Goal: Task Accomplishment & Management: Complete application form

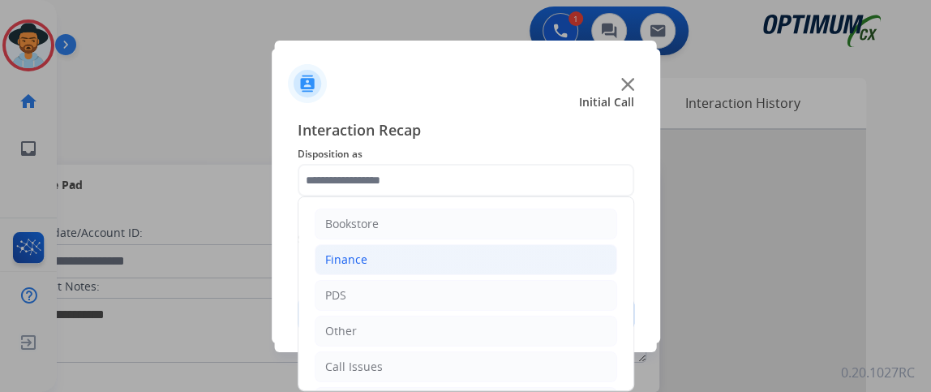
click at [535, 273] on li "Finance" at bounding box center [466, 259] width 303 height 31
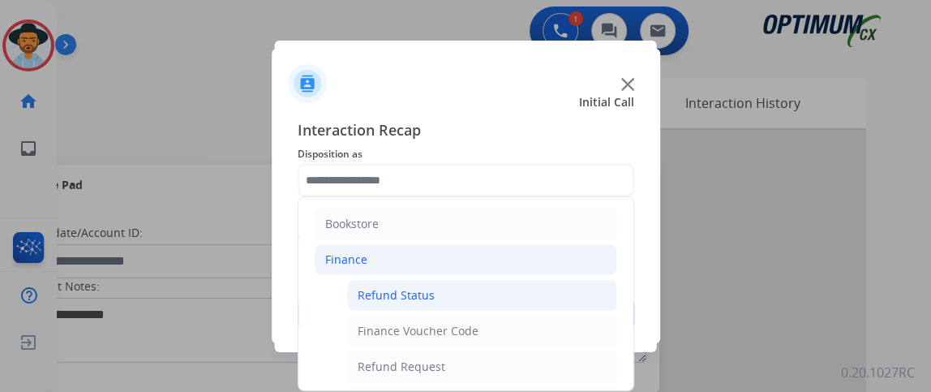
click at [535, 290] on li "Refund Status" at bounding box center [482, 295] width 270 height 31
type input "**********"
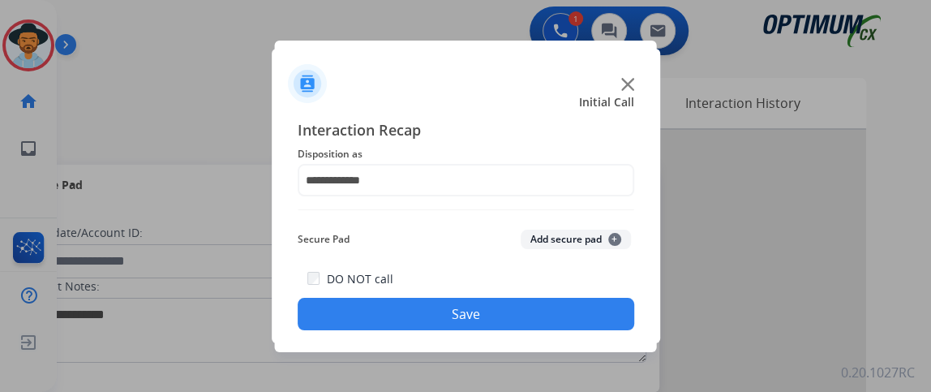
click at [533, 307] on button "Save" at bounding box center [466, 314] width 337 height 32
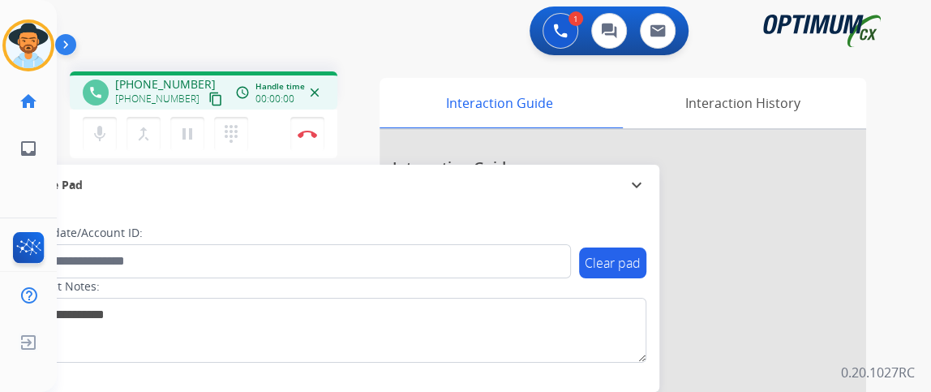
click at [208, 92] on mat-icon "content_copy" at bounding box center [215, 99] width 15 height 15
click at [104, 118] on button "mic_off Mute" at bounding box center [100, 134] width 34 height 34
click at [320, 137] on button "Disconnect" at bounding box center [307, 134] width 34 height 34
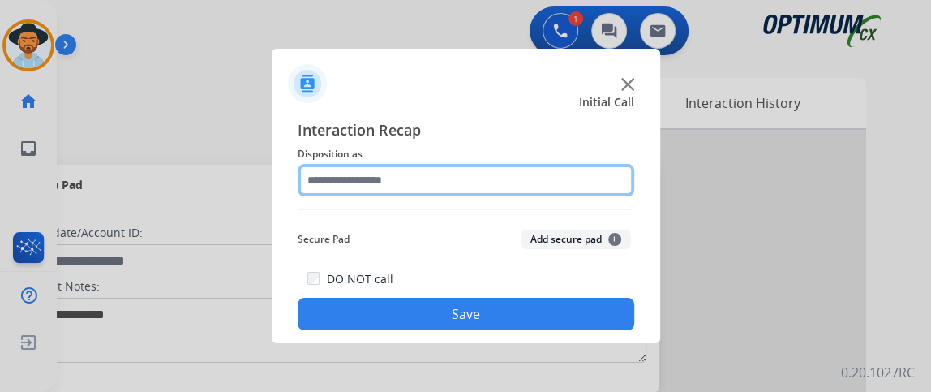
click at [387, 174] on input "text" at bounding box center [466, 180] width 337 height 32
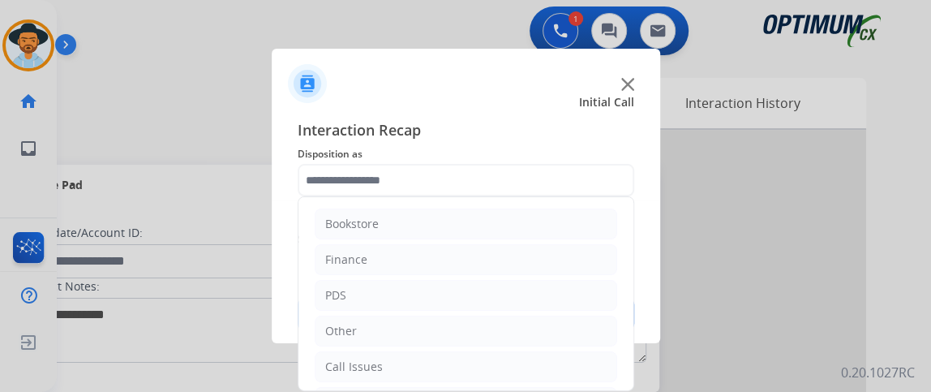
drag, startPoint x: 619, startPoint y: 226, endPoint x: 651, endPoint y: 376, distance: 153.4
click at [0, 376] on app-contact-recap-modal "Initial Call Interaction Recap Disposition as Bookstore Finance PDS Other Call …" at bounding box center [0, 196] width 0 height 392
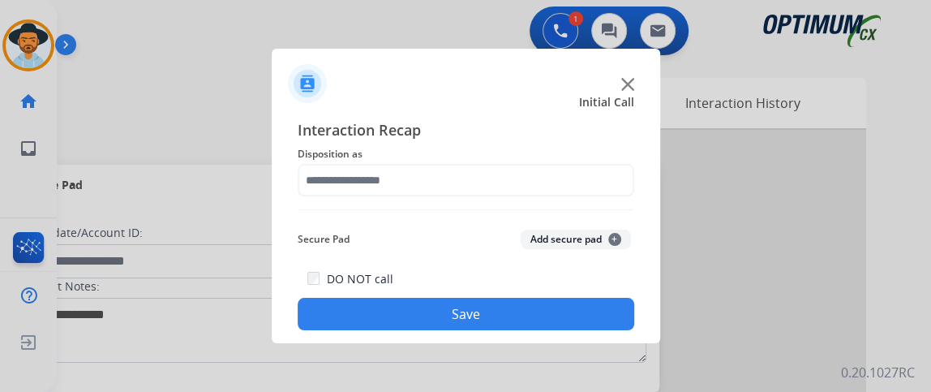
click at [492, 148] on span "Disposition as" at bounding box center [466, 153] width 337 height 19
click at [506, 203] on div "Interaction Recap Disposition as Secure Pad Add secure pad + DO NOT call Save" at bounding box center [466, 224] width 337 height 212
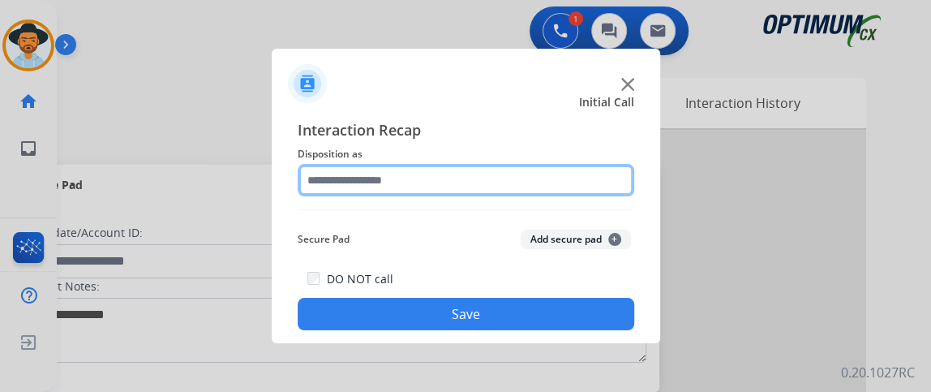
click at [498, 187] on input "text" at bounding box center [466, 180] width 337 height 32
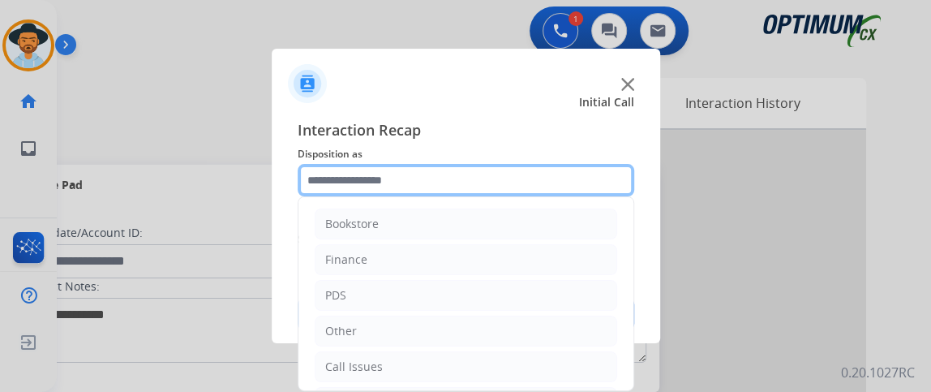
scroll to position [106, 0]
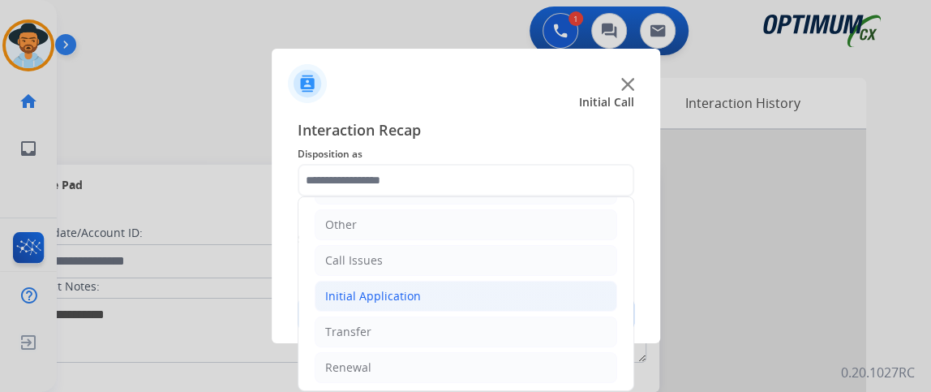
click at [510, 299] on li "Initial Application" at bounding box center [466, 296] width 303 height 31
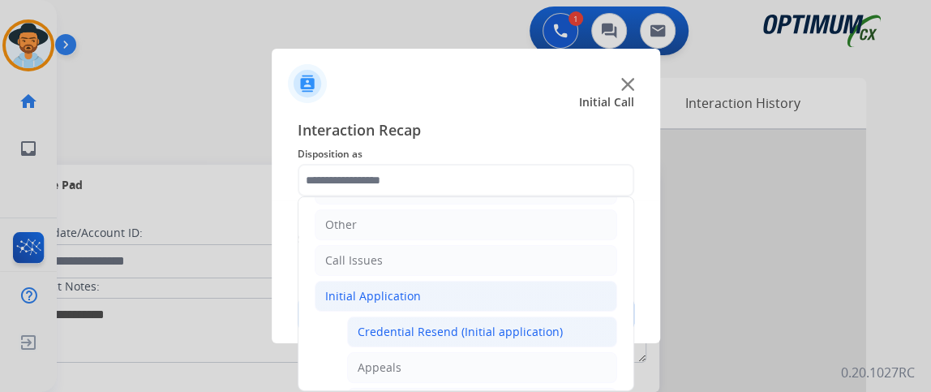
click at [510, 316] on li "Credential Resend (Initial application)" at bounding box center [482, 331] width 270 height 31
type input "**********"
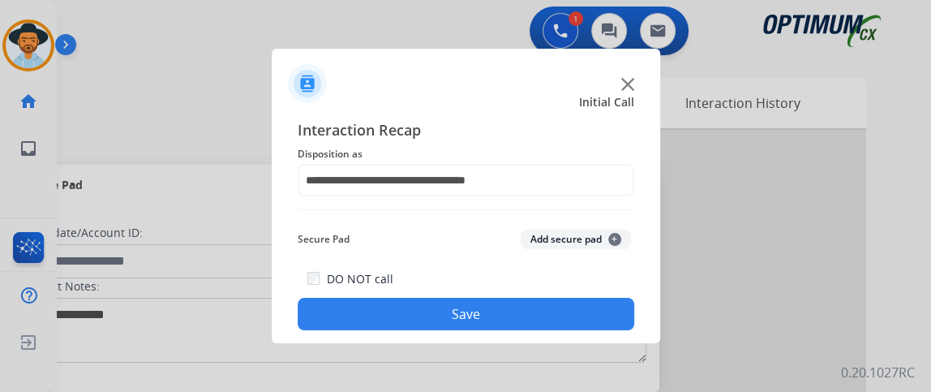
click at [510, 319] on button "Save" at bounding box center [466, 314] width 337 height 32
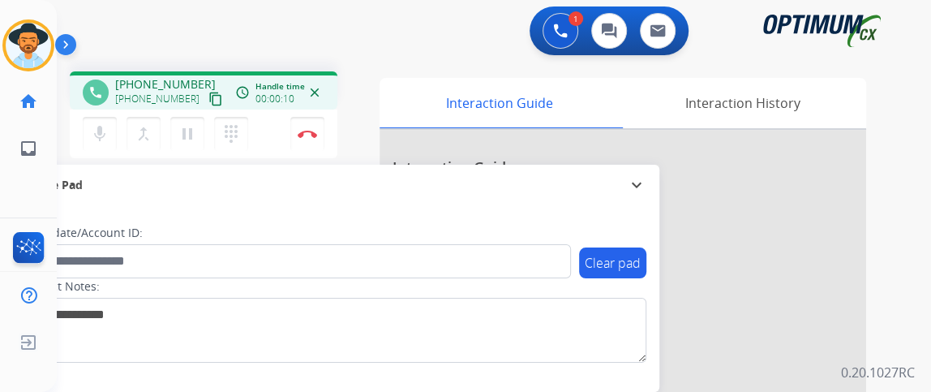
click at [208, 102] on mat-icon "content_copy" at bounding box center [215, 99] width 15 height 15
click at [311, 137] on button "Disconnect" at bounding box center [307, 134] width 34 height 34
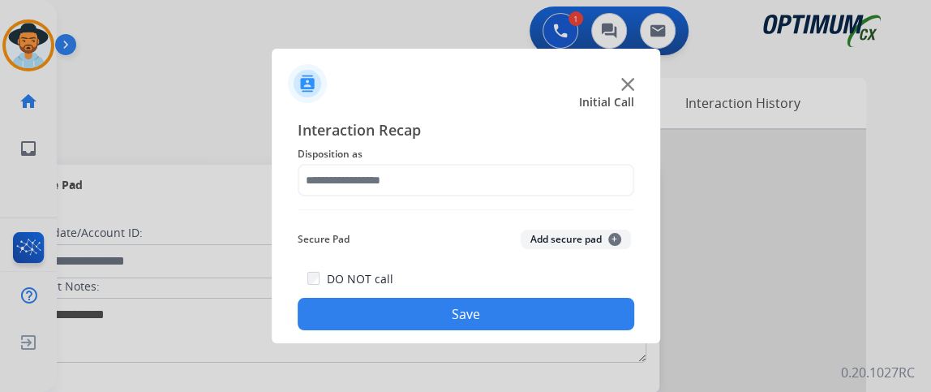
drag, startPoint x: 191, startPoint y: 166, endPoint x: 290, endPoint y: 266, distance: 141.1
click at [270, 256] on div at bounding box center [465, 196] width 931 height 392
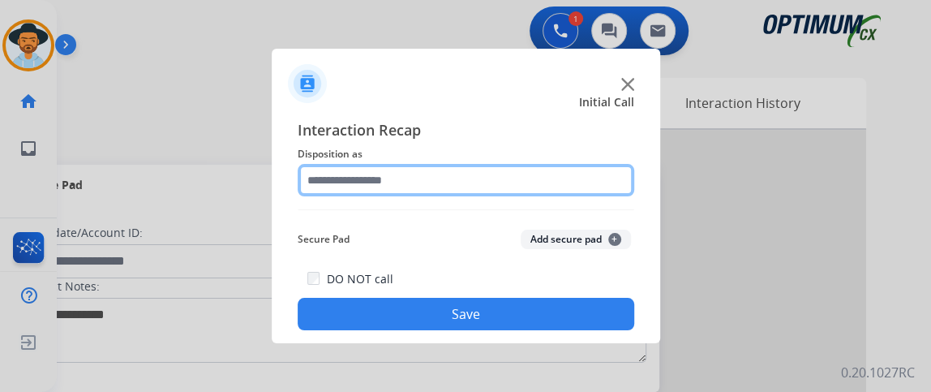
click at [408, 176] on input "text" at bounding box center [466, 180] width 337 height 32
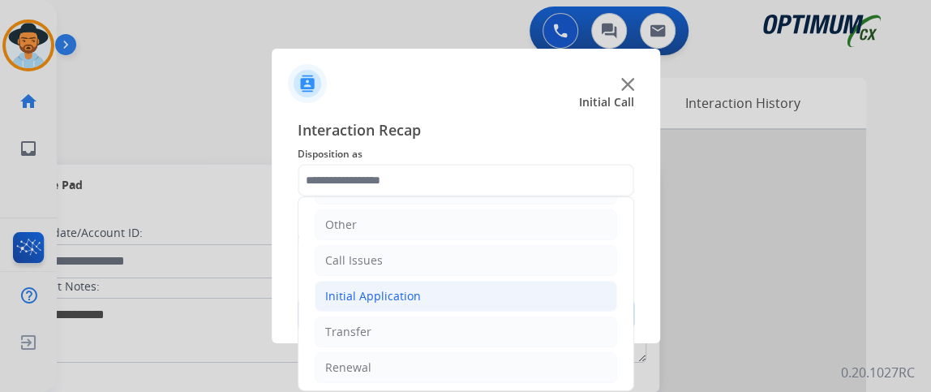
click at [514, 282] on li "Initial Application" at bounding box center [466, 296] width 303 height 31
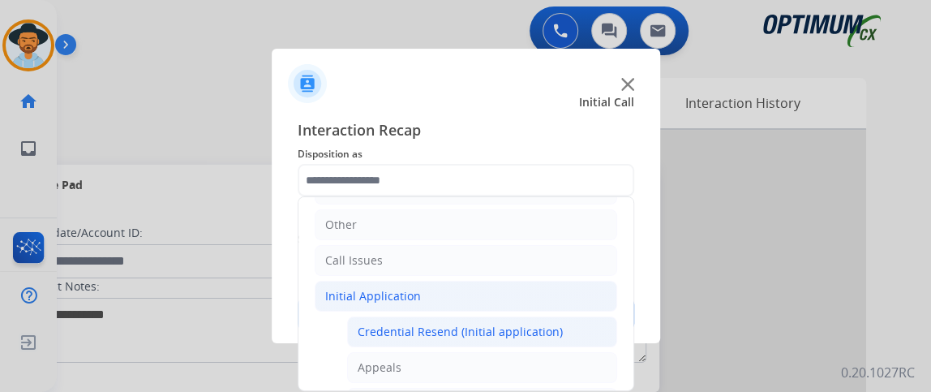
click at [518, 318] on li "Credential Resend (Initial application)" at bounding box center [482, 331] width 270 height 31
type input "**********"
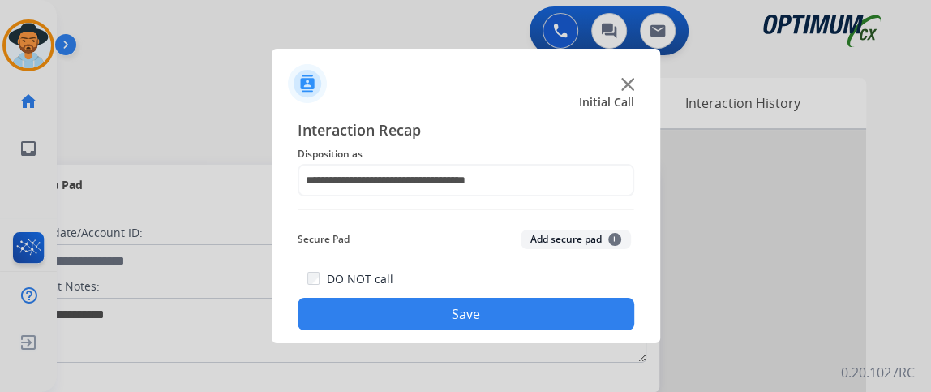
click at [520, 321] on button "Save" at bounding box center [466, 314] width 337 height 32
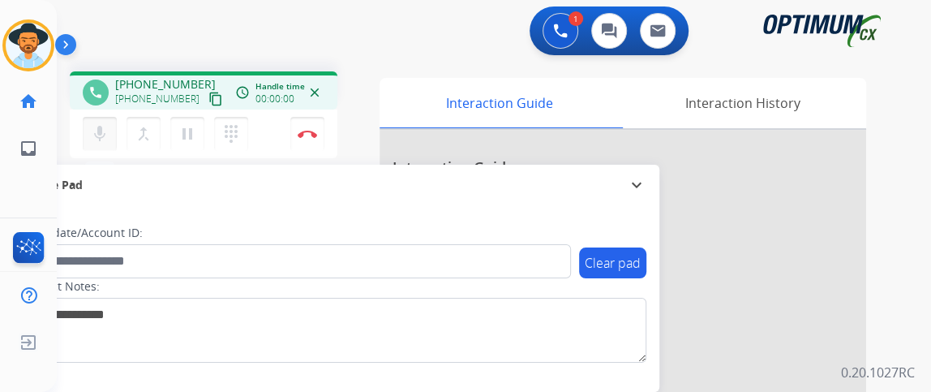
click at [106, 138] on mat-icon "mic" at bounding box center [99, 133] width 19 height 19
click at [106, 138] on mat-icon "mic_off" at bounding box center [99, 133] width 19 height 19
click at [208, 100] on mat-icon "content_copy" at bounding box center [215, 99] width 15 height 15
click at [106, 131] on mat-icon "mic" at bounding box center [99, 133] width 19 height 19
click at [106, 131] on mat-icon "mic_off" at bounding box center [99, 133] width 19 height 19
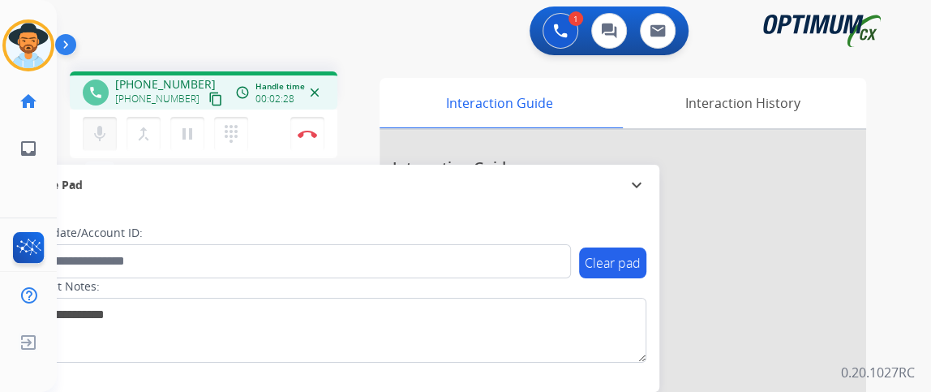
click at [106, 133] on mat-icon "mic" at bounding box center [99, 133] width 19 height 19
click at [106, 133] on mat-icon "mic_off" at bounding box center [99, 133] width 19 height 19
click at [106, 133] on mat-icon "mic" at bounding box center [99, 133] width 19 height 19
click at [215, 95] on div "phone [PHONE_NUMBER] [PHONE_NUMBER] content_copy access_time Call metrics Queue…" at bounding box center [204, 92] width 242 height 15
click at [95, 127] on mat-icon "mic_off" at bounding box center [99, 133] width 19 height 19
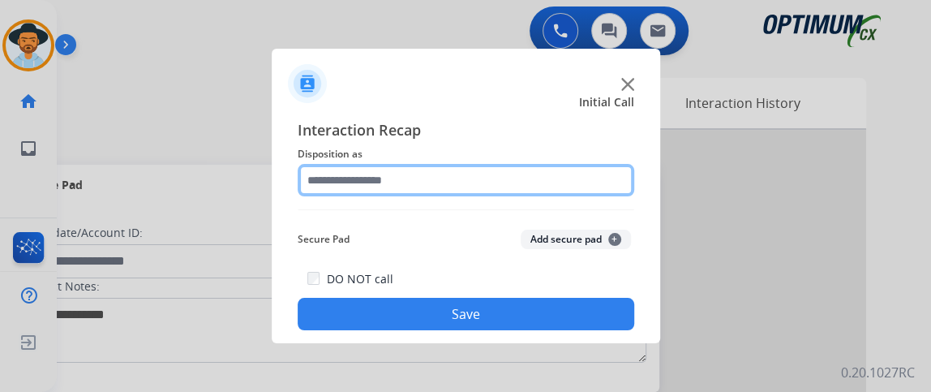
click at [380, 174] on input "text" at bounding box center [466, 180] width 337 height 32
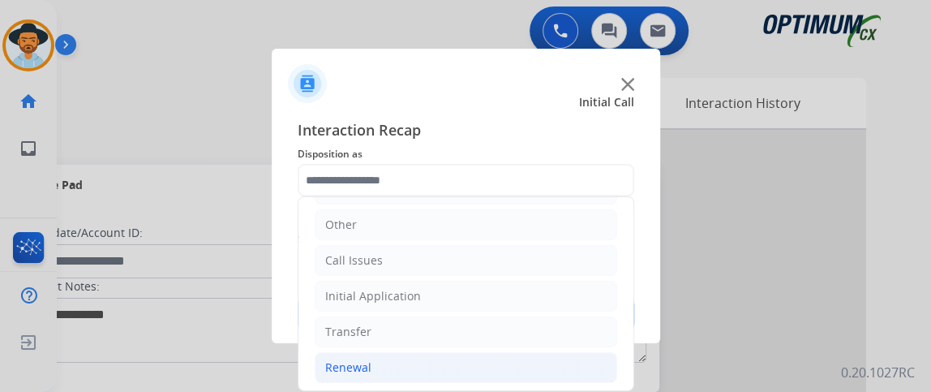
click at [517, 360] on li "Renewal" at bounding box center [466, 367] width 303 height 31
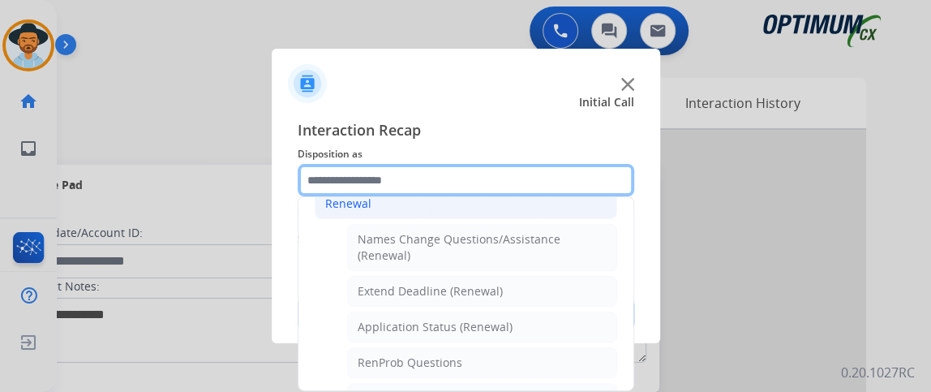
scroll to position [299, 0]
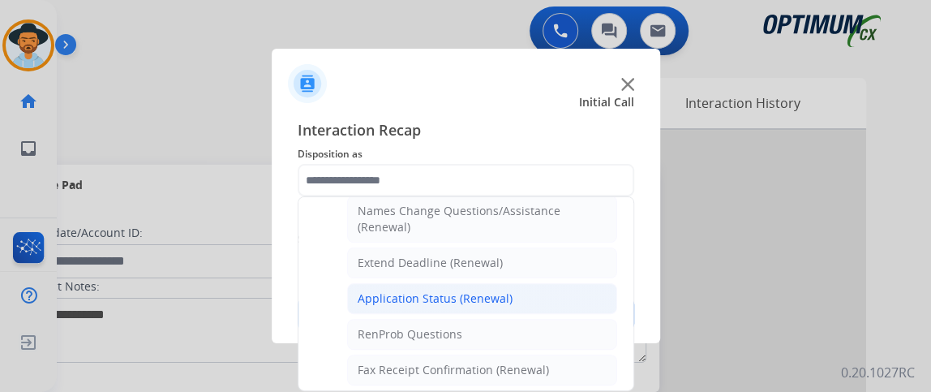
click at [573, 283] on li "Application Status (Renewal)" at bounding box center [482, 298] width 270 height 31
type input "**********"
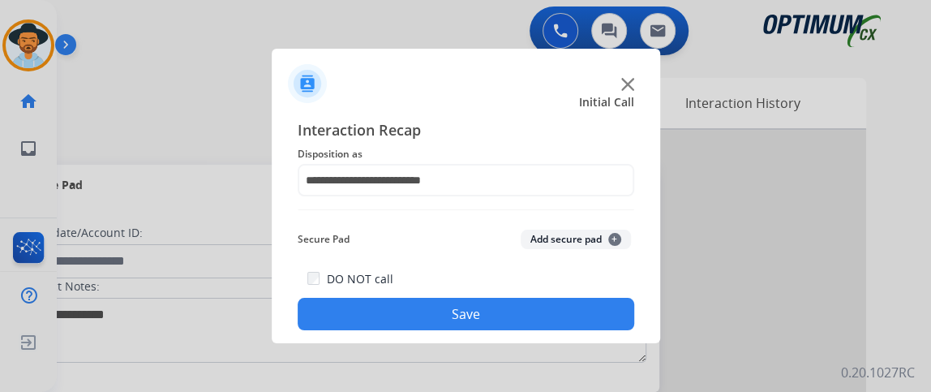
click at [557, 303] on button "Save" at bounding box center [466, 314] width 337 height 32
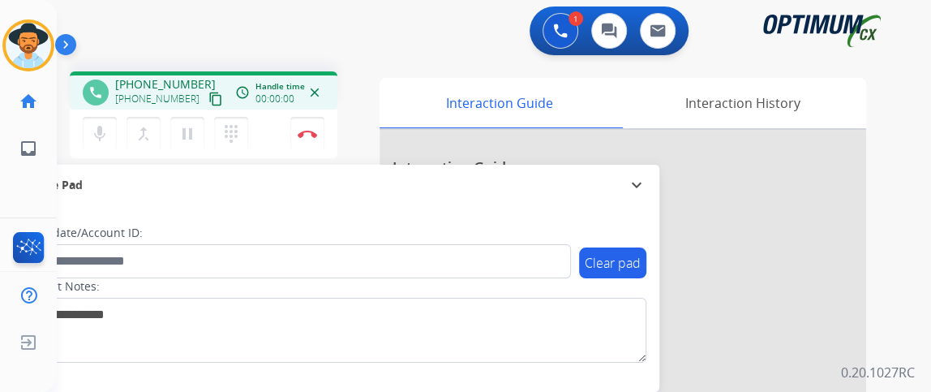
click at [208, 105] on mat-icon "content_copy" at bounding box center [215, 99] width 15 height 15
click at [111, 125] on button "mic Mute" at bounding box center [100, 134] width 34 height 34
click at [91, 148] on button "mic_off Mute" at bounding box center [100, 134] width 34 height 34
click at [97, 127] on mat-icon "mic" at bounding box center [99, 133] width 19 height 19
click at [97, 131] on mat-icon "mic_off" at bounding box center [99, 133] width 19 height 19
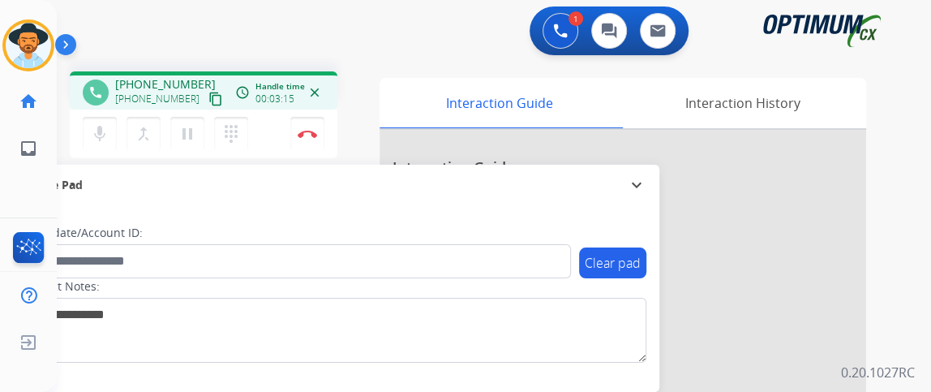
click at [73, 98] on div "phone [PHONE_NUMBER] [PHONE_NUMBER] content_copy access_time Call metrics Queue…" at bounding box center [204, 90] width 268 height 38
click at [105, 139] on mat-icon "mic" at bounding box center [99, 133] width 19 height 19
click at [107, 141] on mat-icon "mic_off" at bounding box center [99, 133] width 19 height 19
click at [114, 148] on button "mic_off Mute" at bounding box center [100, 134] width 34 height 34
click at [318, 129] on button "Disconnect" at bounding box center [307, 134] width 34 height 34
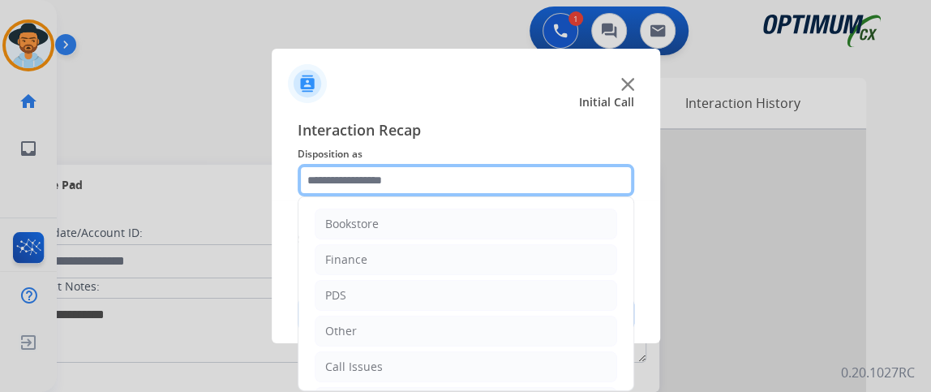
click at [430, 174] on input "text" at bounding box center [466, 180] width 337 height 32
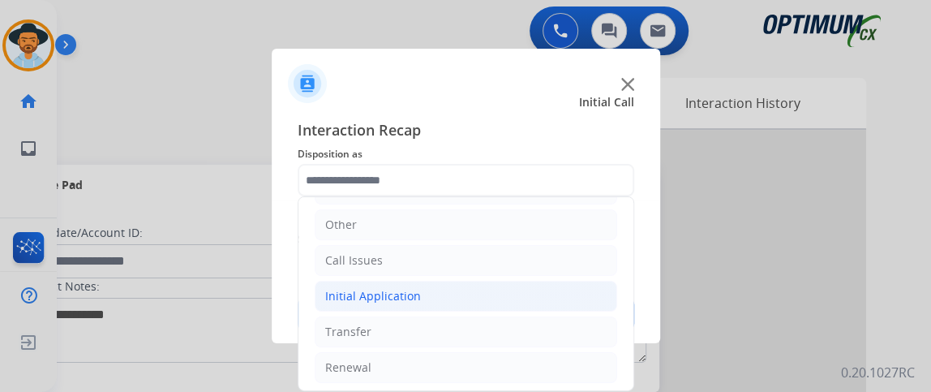
click at [552, 297] on li "Initial Application" at bounding box center [466, 296] width 303 height 31
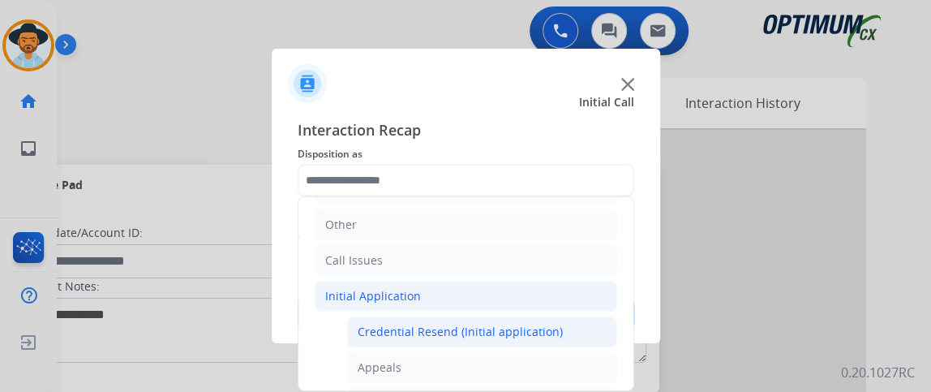
click at [552, 325] on div "Credential Resend (Initial application)" at bounding box center [460, 332] width 205 height 16
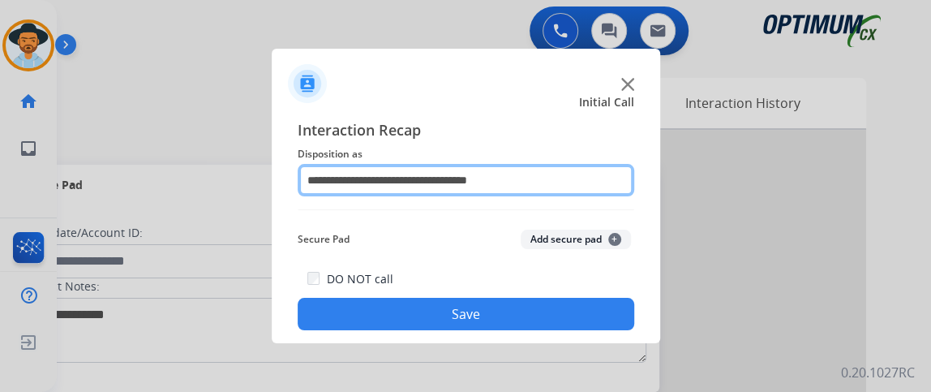
click at [561, 170] on input "**********" at bounding box center [466, 180] width 337 height 32
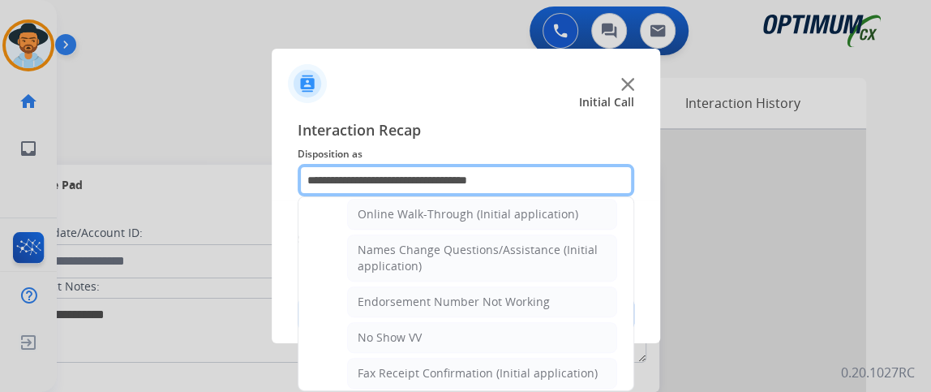
scroll to position [363, 0]
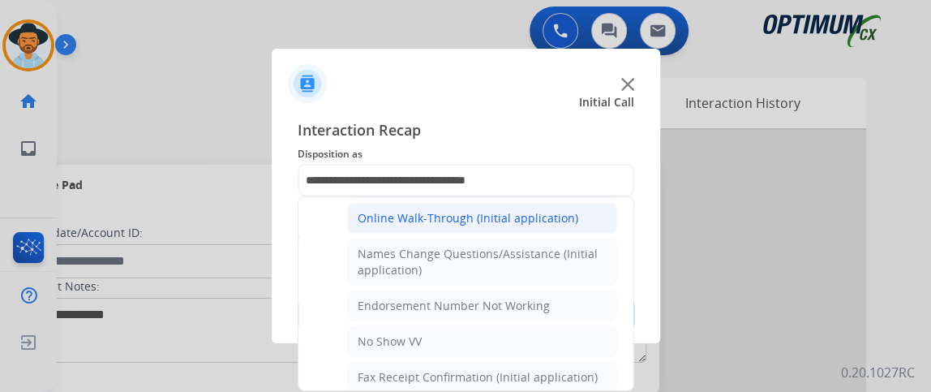
click at [561, 218] on div "Online Walk-Through (Initial application)" at bounding box center [468, 218] width 221 height 16
type input "**********"
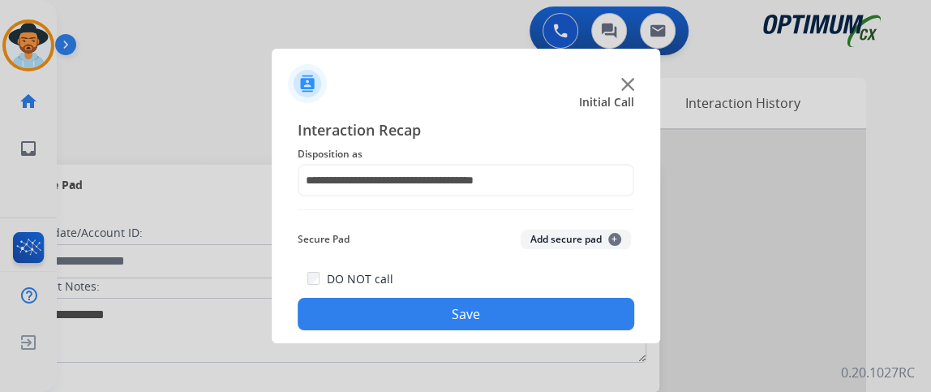
click at [563, 295] on div "DO NOT call Save" at bounding box center [466, 300] width 337 height 62
click at [563, 304] on button "Save" at bounding box center [466, 314] width 337 height 32
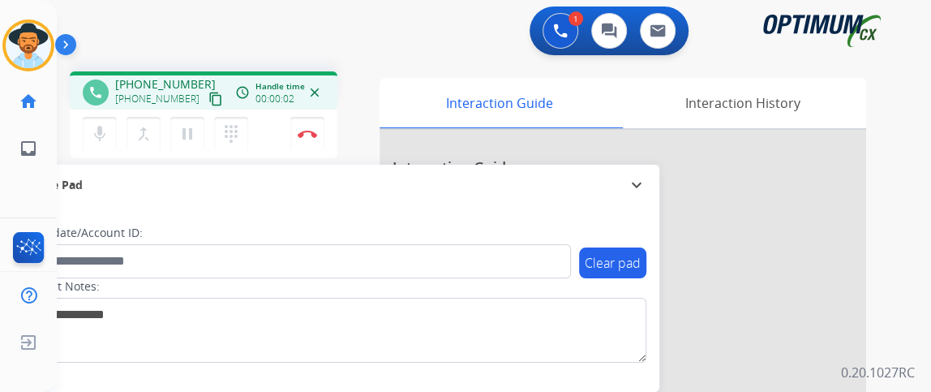
click at [206, 98] on button "content_copy" at bounding box center [215, 98] width 19 height 19
click at [107, 132] on mat-icon "mic" at bounding box center [99, 133] width 19 height 19
click at [106, 132] on mat-icon "mic" at bounding box center [99, 133] width 19 height 19
click at [102, 131] on mat-icon "mic_off" at bounding box center [99, 133] width 19 height 19
click at [101, 143] on button "mic Mute" at bounding box center [100, 134] width 34 height 34
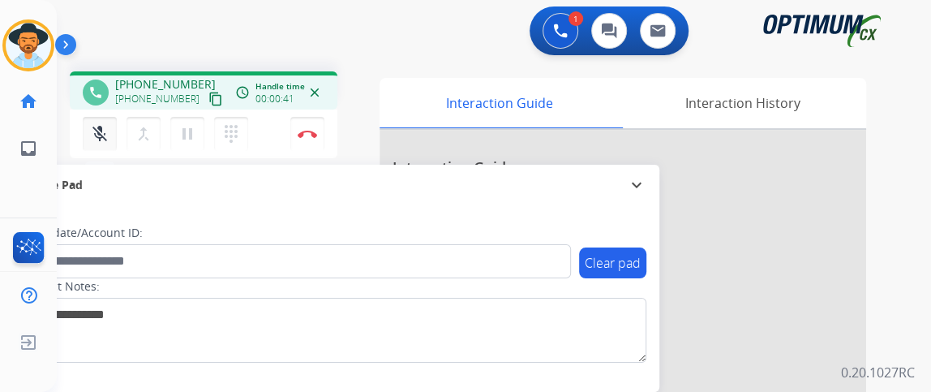
click at [104, 141] on mat-icon "mic_off" at bounding box center [99, 133] width 19 height 19
click at [99, 140] on mat-icon "mic" at bounding box center [99, 133] width 19 height 19
click at [99, 140] on mat-icon "mic_off" at bounding box center [99, 133] width 19 height 19
click at [107, 131] on mat-icon "mic" at bounding box center [99, 133] width 19 height 19
click at [107, 131] on mat-icon "mic_off" at bounding box center [99, 133] width 19 height 19
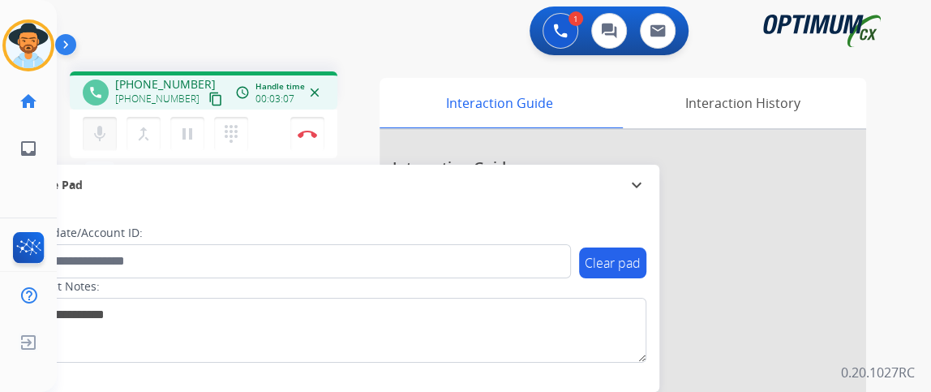
click at [105, 127] on mat-icon "mic" at bounding box center [99, 133] width 19 height 19
click at [106, 128] on mat-icon "mic_off" at bounding box center [99, 133] width 19 height 19
click at [106, 128] on mat-icon "mic" at bounding box center [99, 133] width 19 height 19
click at [97, 147] on button "mic_off Mute" at bounding box center [100, 134] width 34 height 34
click at [97, 147] on button "mic Mute" at bounding box center [100, 134] width 34 height 34
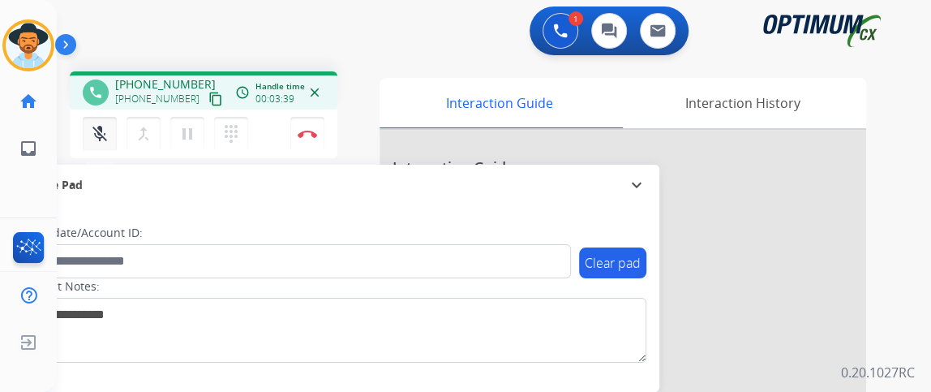
click at [99, 131] on mat-icon "mic_off" at bounding box center [99, 133] width 19 height 19
click at [99, 131] on mat-icon "mic" at bounding box center [99, 133] width 19 height 19
click at [98, 135] on mat-icon "mic_off" at bounding box center [99, 133] width 19 height 19
click at [98, 137] on mat-icon "mic" at bounding box center [99, 133] width 19 height 19
click at [98, 145] on button "mic_off Mute" at bounding box center [100, 134] width 34 height 34
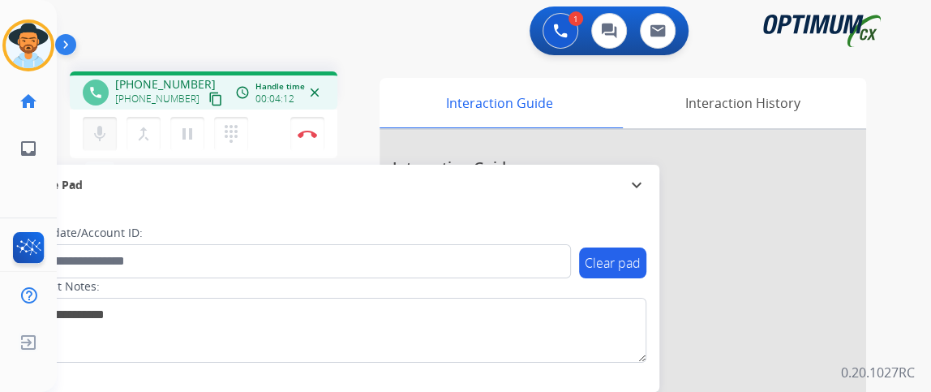
click at [98, 145] on button "mic Mute" at bounding box center [100, 134] width 34 height 34
click at [98, 145] on button "mic_off Mute" at bounding box center [100, 134] width 34 height 34
click at [98, 145] on button "mic Mute" at bounding box center [100, 134] width 34 height 34
drag, startPoint x: 98, startPoint y: 147, endPoint x: 106, endPoint y: 177, distance: 31.1
click at [106, 177] on div "phone [PHONE_NUMBER] [PHONE_NUMBER] content_copy access_time Call metrics Queue…" at bounding box center [475, 396] width 836 height 677
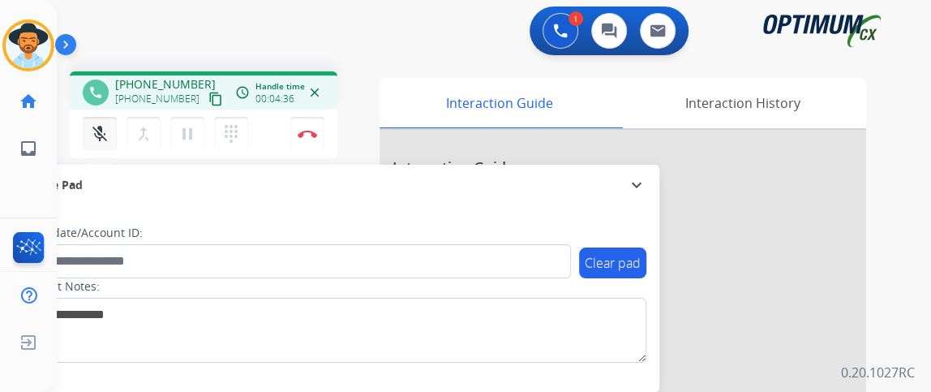
click at [99, 135] on mat-icon "mic_off" at bounding box center [99, 133] width 19 height 19
click at [99, 135] on mat-icon "mic" at bounding box center [99, 133] width 19 height 19
click at [99, 137] on mat-icon "mic_off" at bounding box center [99, 133] width 19 height 19
click at [100, 136] on mat-icon "mic" at bounding box center [99, 133] width 19 height 19
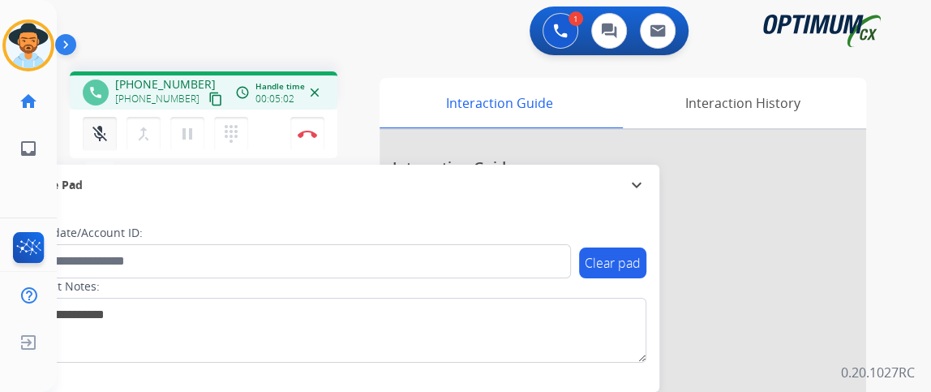
click at [88, 137] on button "mic_off Mute" at bounding box center [100, 134] width 34 height 34
click at [310, 144] on button "Disconnect" at bounding box center [307, 134] width 34 height 34
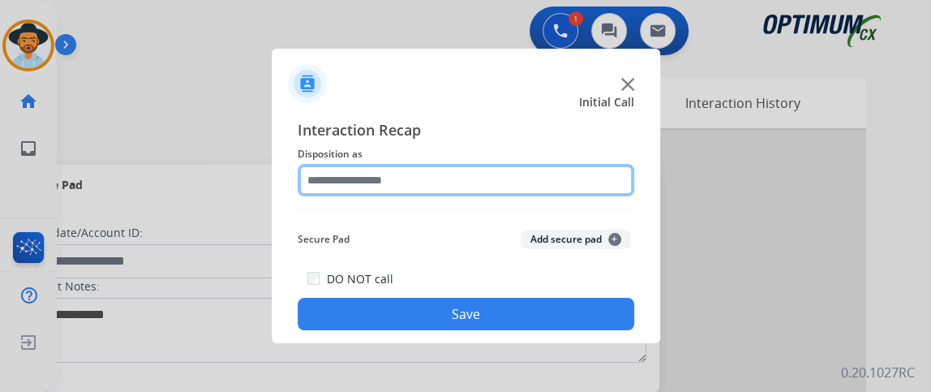
click at [547, 195] on input "text" at bounding box center [466, 180] width 337 height 32
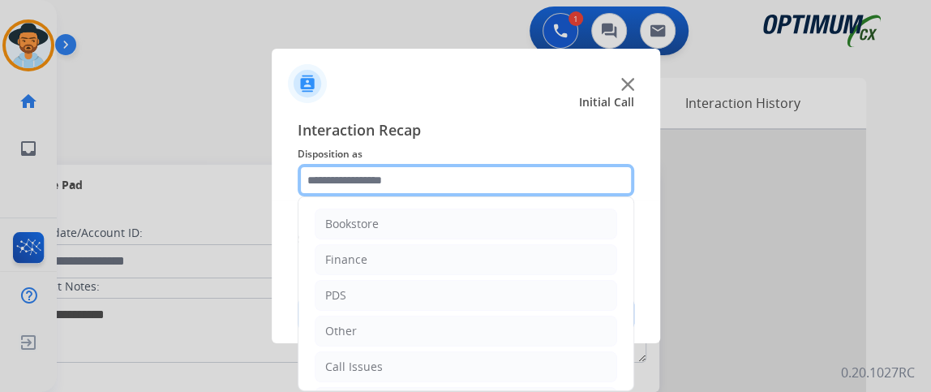
scroll to position [106, 0]
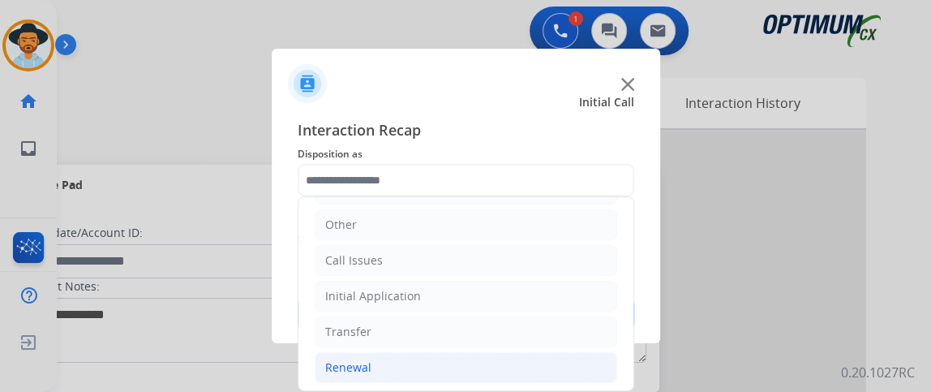
click at [443, 369] on li "Renewal" at bounding box center [466, 367] width 303 height 31
drag, startPoint x: 621, startPoint y: 239, endPoint x: 627, endPoint y: 278, distance: 39.5
click at [627, 278] on div "Bookstore Finance PDS Other Call Issues Initial Application Transfer Renewal Na…" at bounding box center [466, 293] width 337 height 195
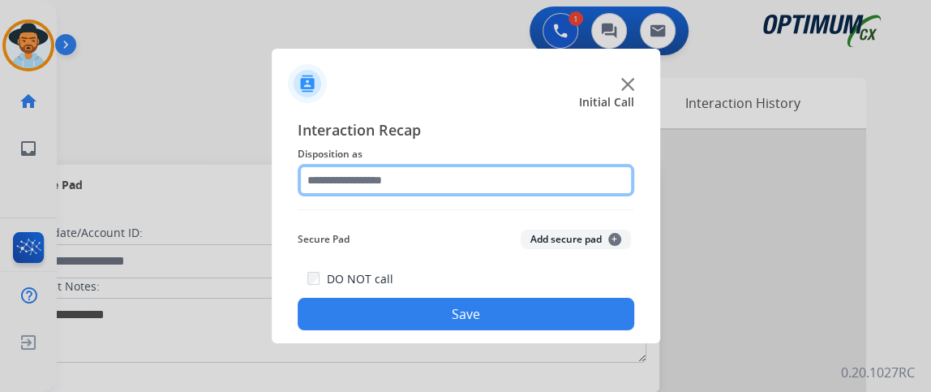
click at [574, 170] on input "text" at bounding box center [466, 180] width 337 height 32
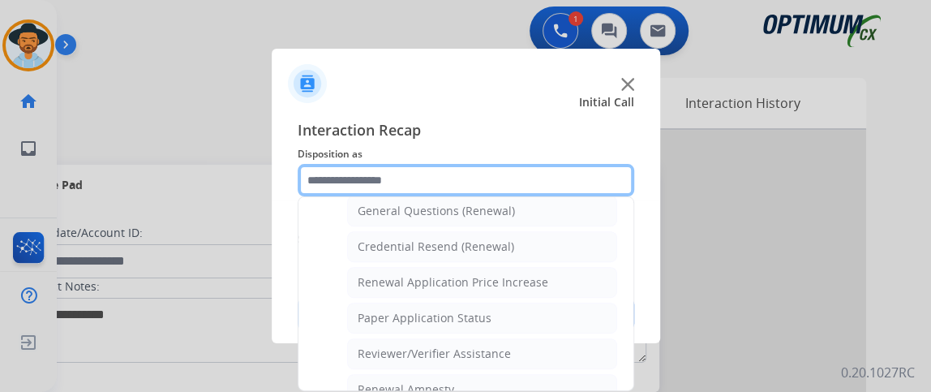
scroll to position [498, 0]
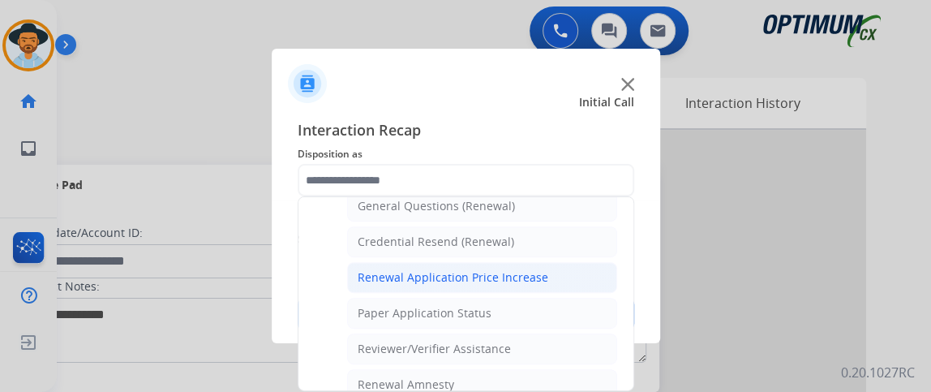
click at [552, 275] on li "Renewal Application Price Increase" at bounding box center [482, 277] width 270 height 31
type input "**********"
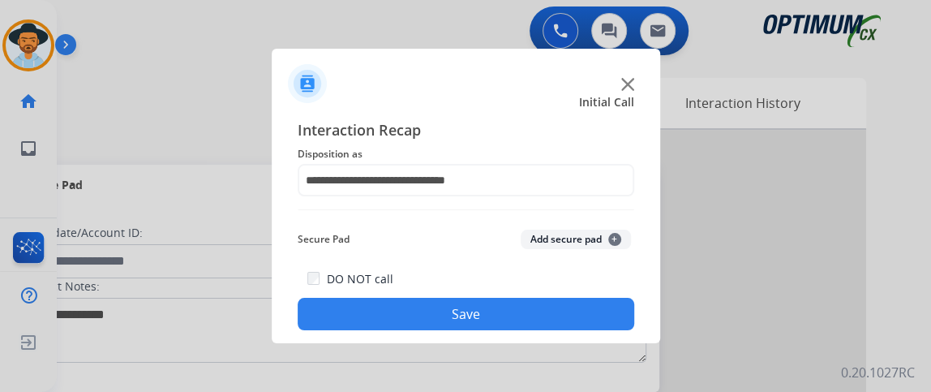
click at [540, 309] on button "Save" at bounding box center [466, 314] width 337 height 32
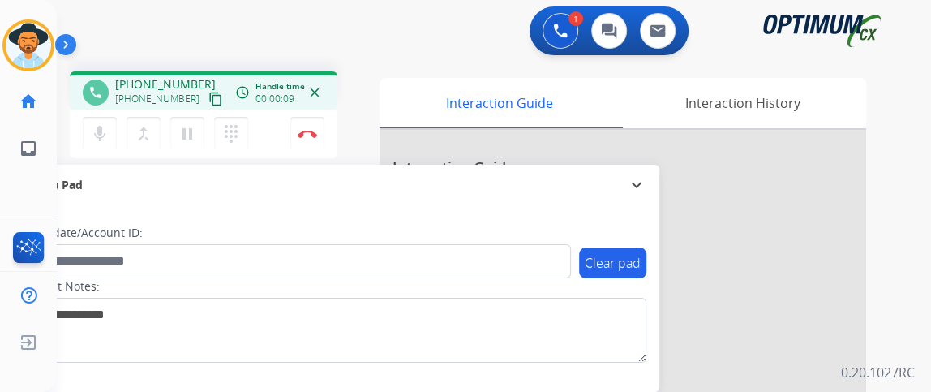
click at [206, 106] on button "content_copy" at bounding box center [215, 98] width 19 height 19
click at [108, 137] on mat-icon "mic" at bounding box center [99, 133] width 19 height 19
click at [101, 137] on mat-icon "mic_off" at bounding box center [99, 133] width 19 height 19
click at [114, 119] on button "mic Mute" at bounding box center [100, 134] width 34 height 34
click at [114, 121] on button "mic_off Mute" at bounding box center [100, 134] width 34 height 34
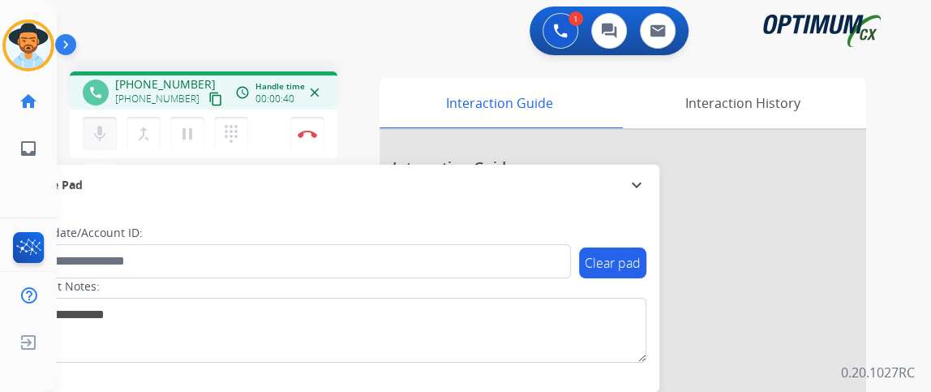
click at [101, 131] on mat-icon "mic" at bounding box center [99, 133] width 19 height 19
click at [98, 132] on mat-icon "mic_off" at bounding box center [99, 133] width 19 height 19
click at [98, 132] on mat-icon "mic" at bounding box center [99, 133] width 19 height 19
click at [98, 132] on mat-icon "mic_off" at bounding box center [99, 133] width 19 height 19
click at [98, 134] on mat-icon "mic" at bounding box center [99, 133] width 19 height 19
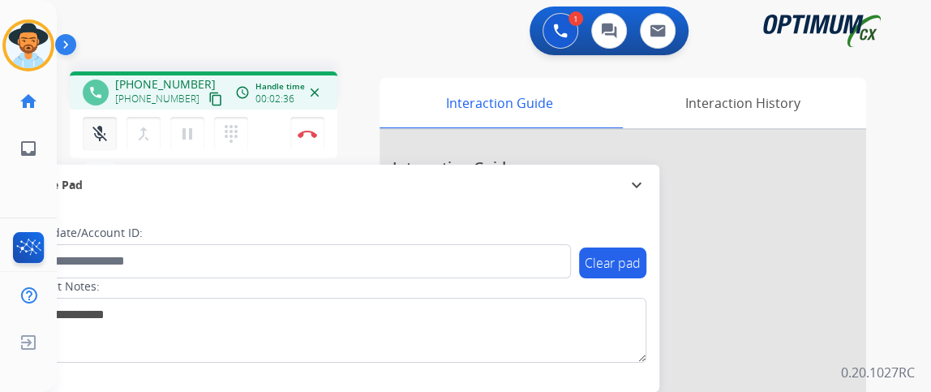
click at [98, 134] on mat-icon "mic_off" at bounding box center [99, 133] width 19 height 19
click at [109, 135] on button "mic Mute" at bounding box center [100, 134] width 34 height 34
click at [109, 134] on button "mic_off Mute" at bounding box center [100, 134] width 34 height 34
click at [92, 118] on button "mic Mute" at bounding box center [100, 134] width 34 height 34
click at [92, 118] on button "mic_off Mute" at bounding box center [100, 134] width 34 height 34
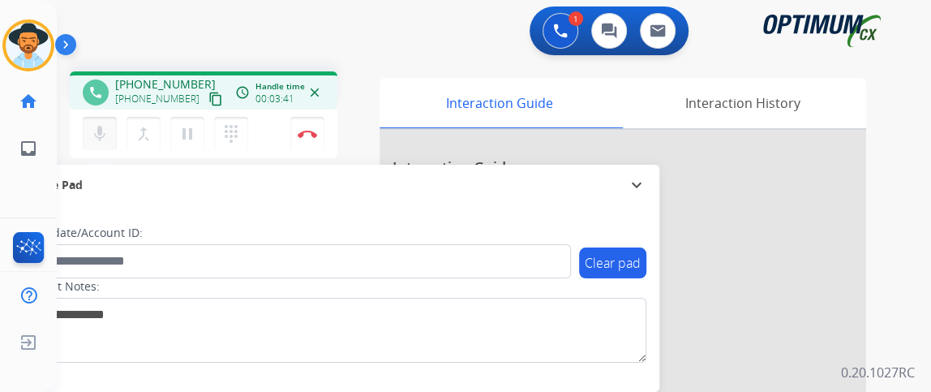
click at [92, 118] on button "mic Mute" at bounding box center [100, 134] width 34 height 34
click at [92, 118] on button "mic_off Mute" at bounding box center [100, 134] width 34 height 34
click at [305, 125] on button "Disconnect" at bounding box center [307, 134] width 34 height 34
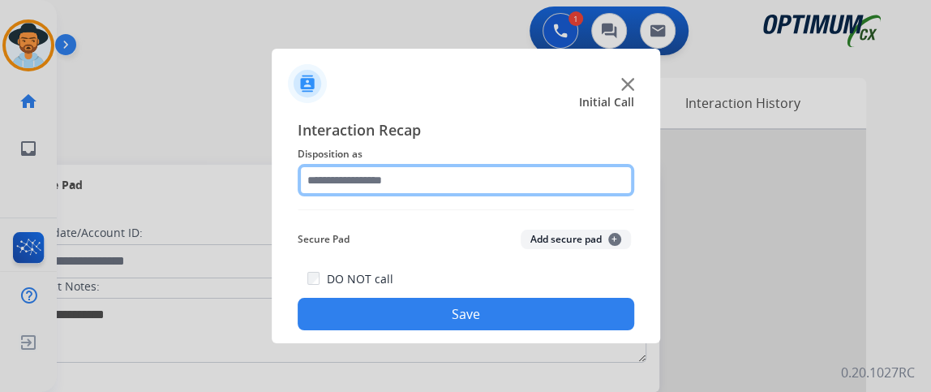
click at [504, 171] on input "text" at bounding box center [466, 180] width 337 height 32
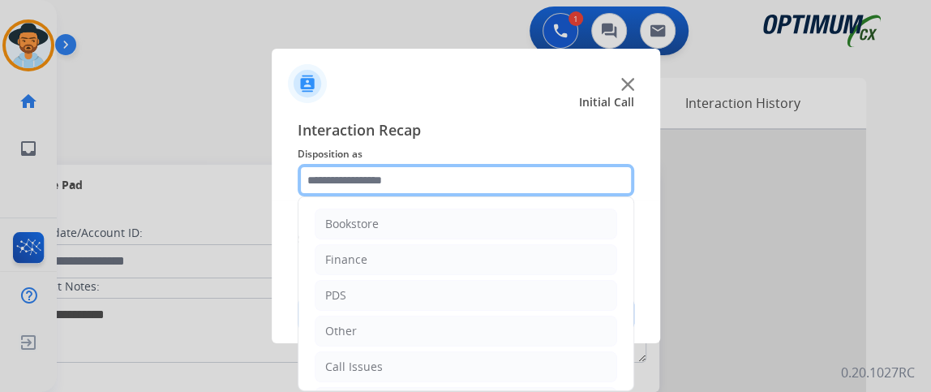
scroll to position [106, 0]
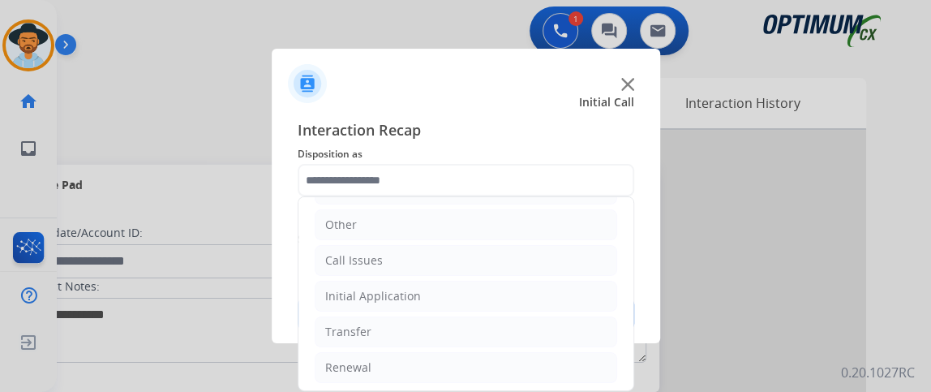
click at [524, 312] on ul "Bookstore Finance PDS Other Call Issues Initial Application Transfer Renewal" at bounding box center [466, 242] width 335 height 303
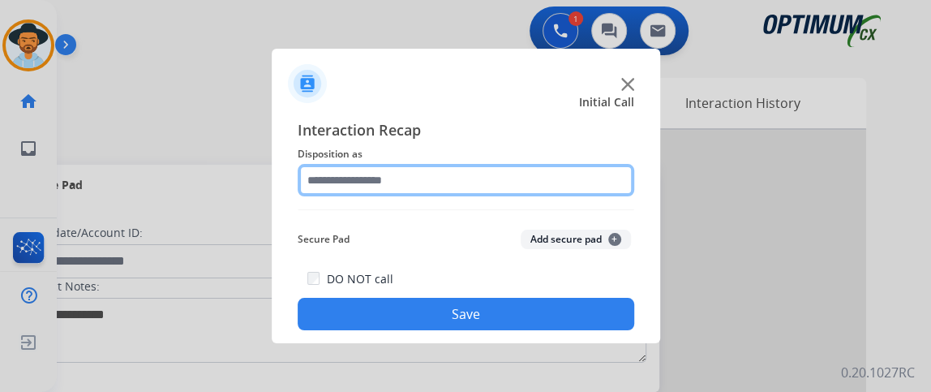
click at [469, 184] on input "text" at bounding box center [466, 180] width 337 height 32
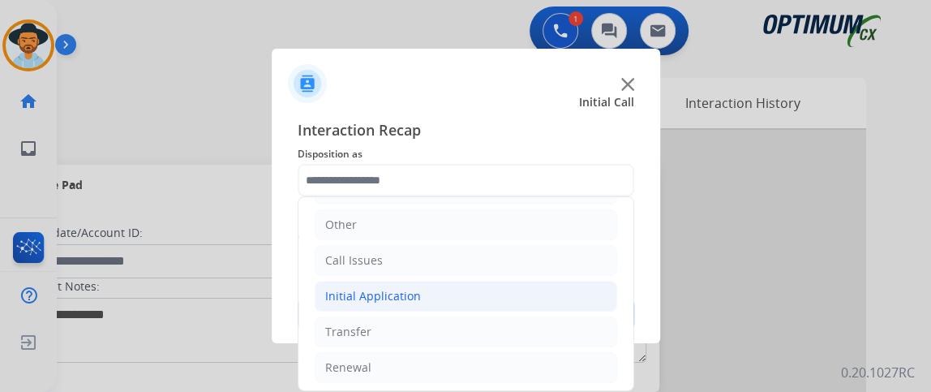
click at [513, 290] on li "Initial Application" at bounding box center [466, 296] width 303 height 31
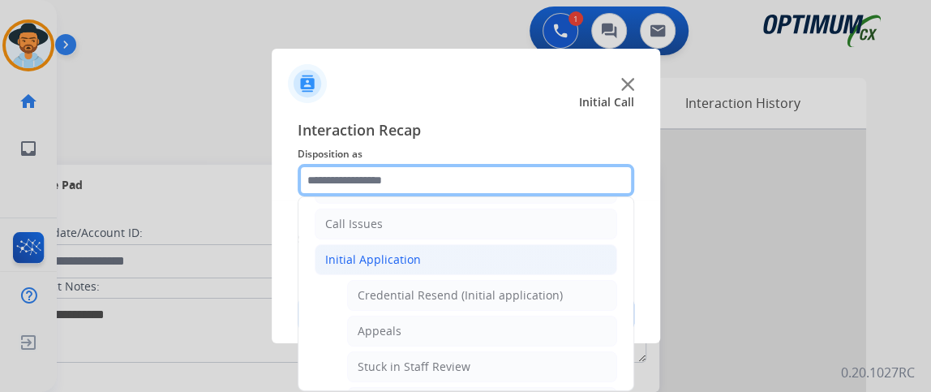
scroll to position [167, 0]
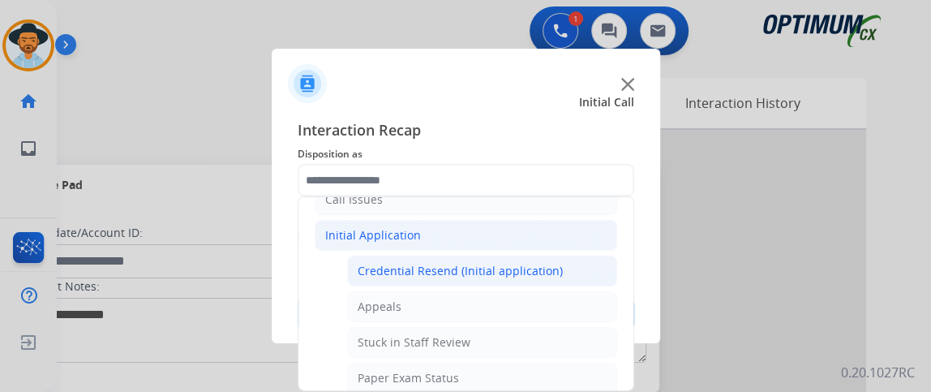
click at [574, 276] on li "Credential Resend (Initial application)" at bounding box center [482, 271] width 270 height 31
type input "**********"
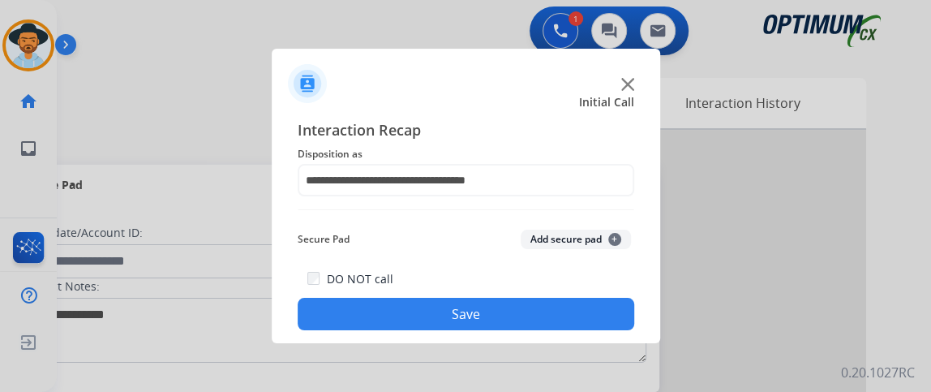
click at [548, 324] on button "Save" at bounding box center [466, 314] width 337 height 32
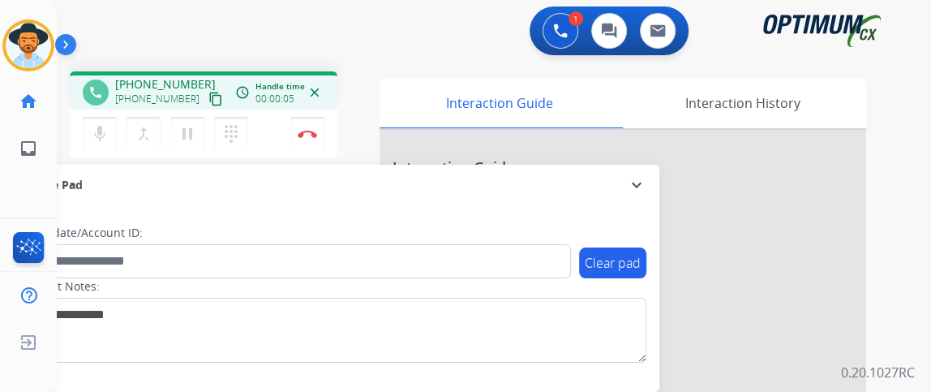
click at [208, 98] on mat-icon "content_copy" at bounding box center [215, 99] width 15 height 15
click at [112, 148] on button "mic Mute" at bounding box center [100, 134] width 34 height 34
click at [105, 121] on button "mic_off Mute" at bounding box center [100, 134] width 34 height 34
click at [641, 184] on mat-icon "expand_more" at bounding box center [636, 184] width 19 height 19
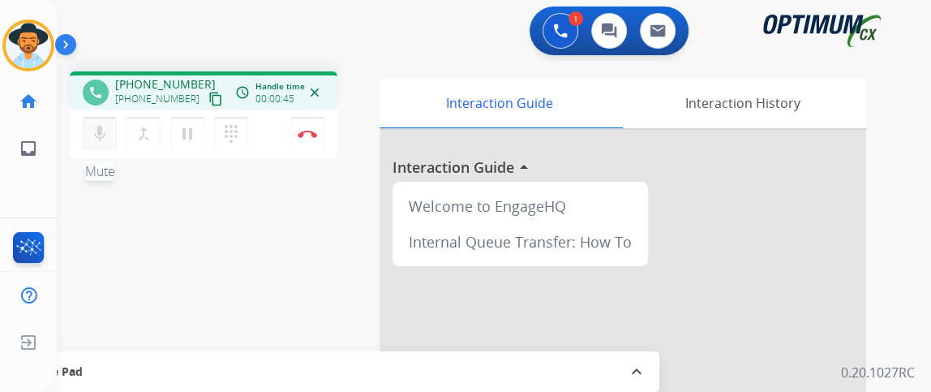
click at [105, 129] on mat-icon "mic" at bounding box center [99, 133] width 19 height 19
click at [105, 128] on mat-icon "mic_off" at bounding box center [99, 133] width 19 height 19
click at [88, 136] on button "mic Mute" at bounding box center [100, 134] width 34 height 34
click at [102, 134] on mat-icon "mic_off" at bounding box center [99, 133] width 19 height 19
click at [97, 137] on mat-icon "mic" at bounding box center [99, 133] width 19 height 19
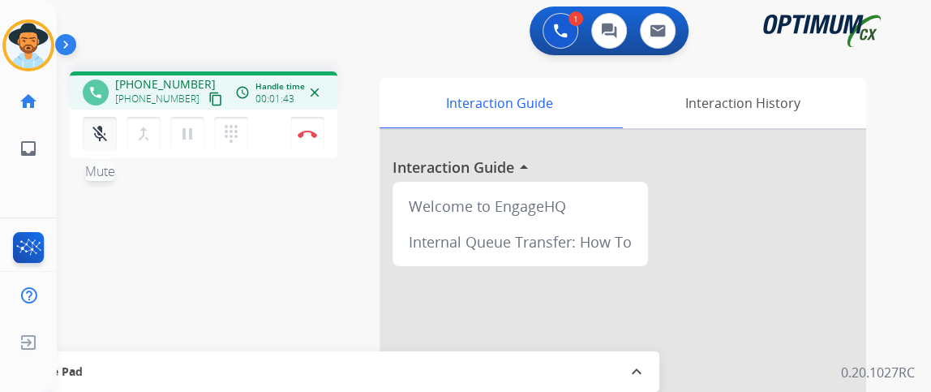
click at [104, 131] on mat-icon "mic_off" at bounding box center [99, 133] width 19 height 19
click at [103, 137] on mat-icon "mic" at bounding box center [99, 133] width 19 height 19
click at [103, 137] on mat-icon "mic_off" at bounding box center [99, 133] width 19 height 19
click at [102, 141] on mat-icon "mic" at bounding box center [99, 133] width 19 height 19
click at [102, 141] on mat-icon "mic_off" at bounding box center [99, 133] width 19 height 19
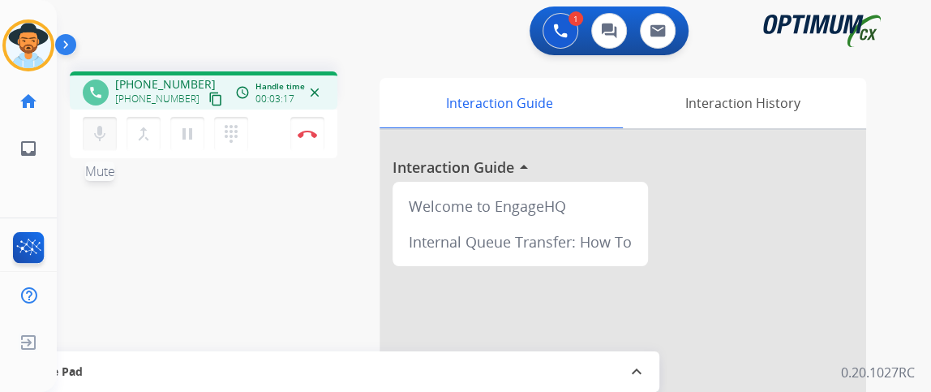
click at [110, 139] on button "mic Mute" at bounding box center [100, 134] width 34 height 34
drag, startPoint x: 251, startPoint y: 346, endPoint x: 110, endPoint y: 260, distance: 166.0
click at [110, 260] on div "phone [PHONE_NUMBER] [PHONE_NUMBER] content_copy access_time Call metrics Queue…" at bounding box center [475, 396] width 836 height 677
click at [103, 141] on mat-icon "mic_off" at bounding box center [99, 133] width 19 height 19
click at [97, 148] on button "mic Mute" at bounding box center [100, 134] width 34 height 34
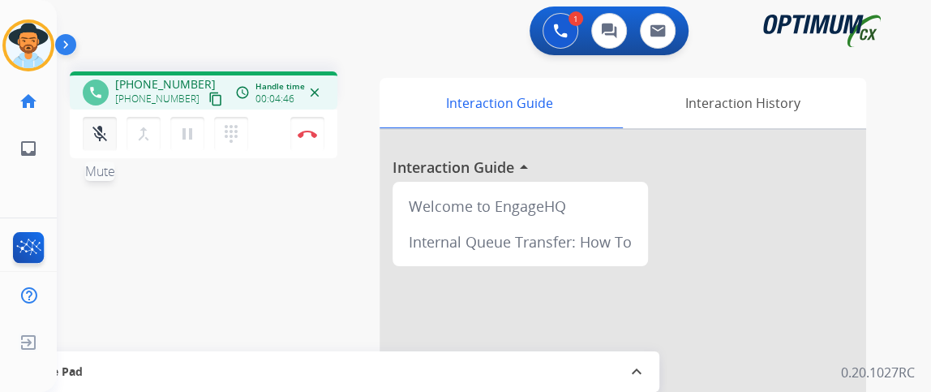
click at [101, 141] on mat-icon "mic_off" at bounding box center [99, 133] width 19 height 19
click at [101, 142] on mat-icon "mic" at bounding box center [99, 133] width 19 height 19
click at [101, 142] on mat-icon "mic_off" at bounding box center [99, 133] width 19 height 19
click at [110, 127] on button "mic Mute" at bounding box center [100, 134] width 34 height 34
click at [98, 132] on mat-icon "mic_off" at bounding box center [99, 133] width 19 height 19
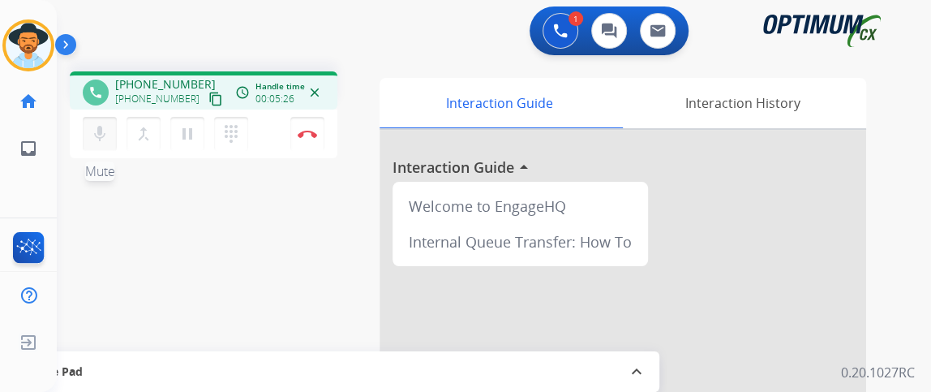
click at [98, 132] on mat-icon "mic" at bounding box center [99, 133] width 19 height 19
click at [98, 125] on mat-icon "mic_off" at bounding box center [99, 133] width 19 height 19
click at [106, 135] on mat-icon "mic" at bounding box center [99, 133] width 19 height 19
drag, startPoint x: 104, startPoint y: 139, endPoint x: 99, endPoint y: 196, distance: 57.8
click at [99, 196] on div "phone [PHONE_NUMBER] [PHONE_NUMBER] content_copy access_time Call metrics Queue…" at bounding box center [475, 396] width 836 height 677
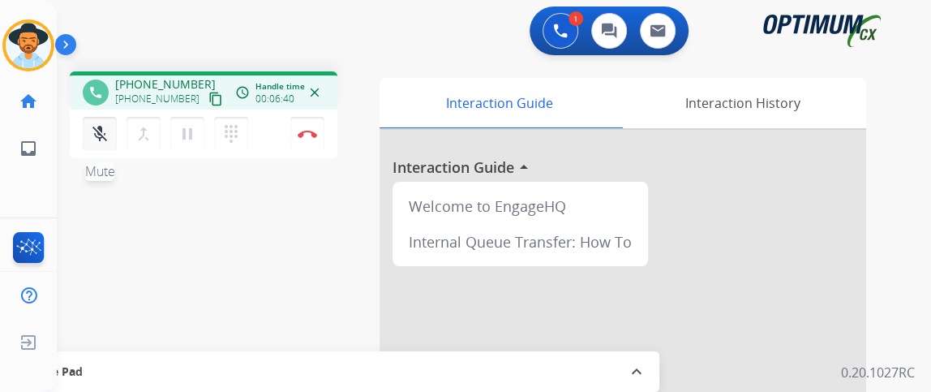
click at [97, 134] on mat-icon "mic_off" at bounding box center [99, 133] width 19 height 19
click at [96, 133] on mat-icon "mic" at bounding box center [99, 133] width 19 height 19
click at [96, 133] on mat-icon "mic_off" at bounding box center [99, 133] width 19 height 19
click at [105, 124] on mat-icon "mic" at bounding box center [99, 133] width 19 height 19
click at [104, 126] on mat-icon "mic_off" at bounding box center [99, 133] width 19 height 19
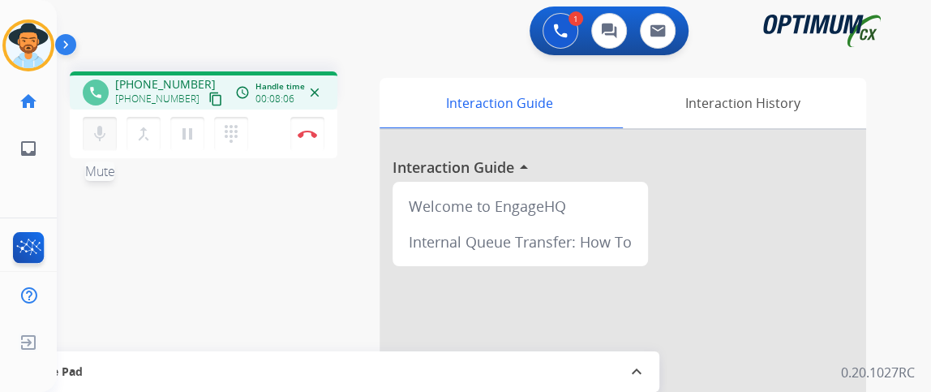
click at [104, 126] on mat-icon "mic" at bounding box center [99, 133] width 19 height 19
click at [104, 126] on mat-icon "mic_off" at bounding box center [99, 133] width 19 height 19
click at [96, 131] on mat-icon "mic" at bounding box center [99, 133] width 19 height 19
click at [96, 131] on mat-icon "mic_off" at bounding box center [99, 133] width 19 height 19
click at [117, 135] on div "mic Mute merge_type Bridge pause Hold dialpad Dialpad" at bounding box center [170, 134] width 175 height 34
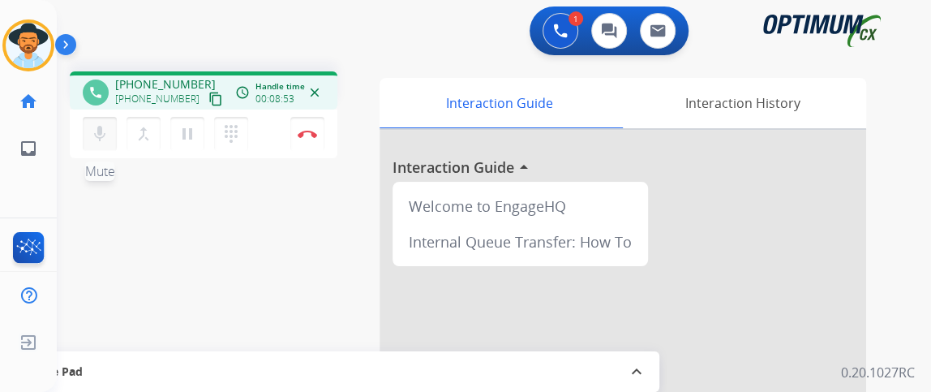
click at [105, 136] on mat-icon "mic" at bounding box center [99, 133] width 19 height 19
click at [105, 142] on mat-icon "mic_off" at bounding box center [99, 133] width 19 height 19
click at [117, 134] on div "mic Mute merge_type Bridge pause Hold dialpad Dialpad" at bounding box center [170, 134] width 175 height 34
click at [102, 135] on mat-icon "mic" at bounding box center [99, 133] width 19 height 19
click at [102, 135] on mat-icon "mic_off" at bounding box center [99, 133] width 19 height 19
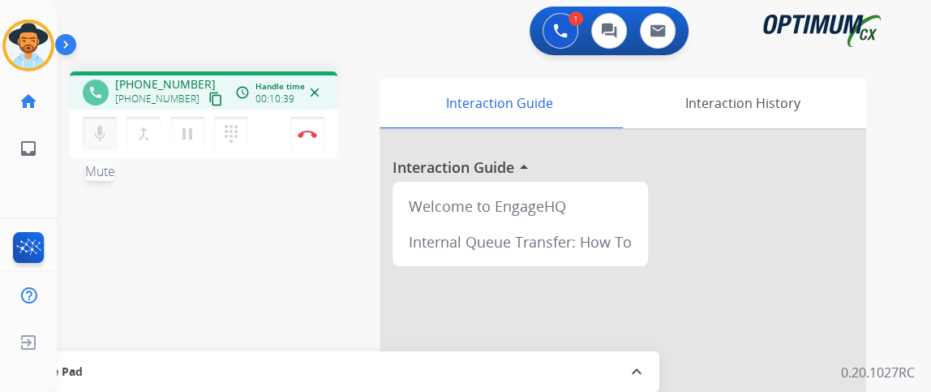
click at [97, 135] on mat-icon "mic" at bounding box center [99, 133] width 19 height 19
click at [97, 135] on mat-icon "mic_off" at bounding box center [99, 133] width 19 height 19
click at [117, 136] on div "mic Mute merge_type Bridge pause Hold dialpad Dialpad" at bounding box center [170, 134] width 175 height 34
click at [105, 135] on mat-icon "mic" at bounding box center [99, 133] width 19 height 19
click at [104, 135] on mat-icon "mic_off" at bounding box center [99, 133] width 19 height 19
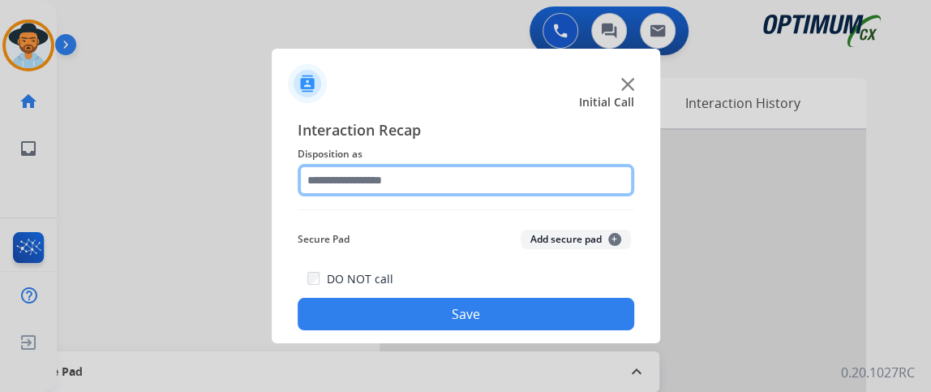
click at [573, 178] on input "text" at bounding box center [466, 180] width 337 height 32
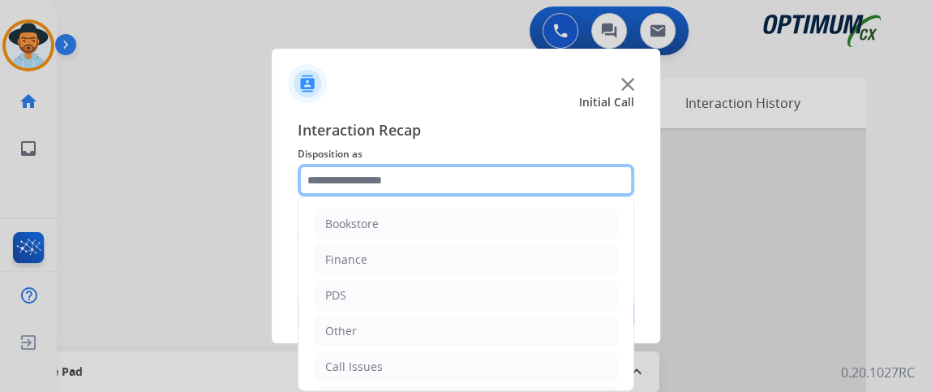
scroll to position [106, 0]
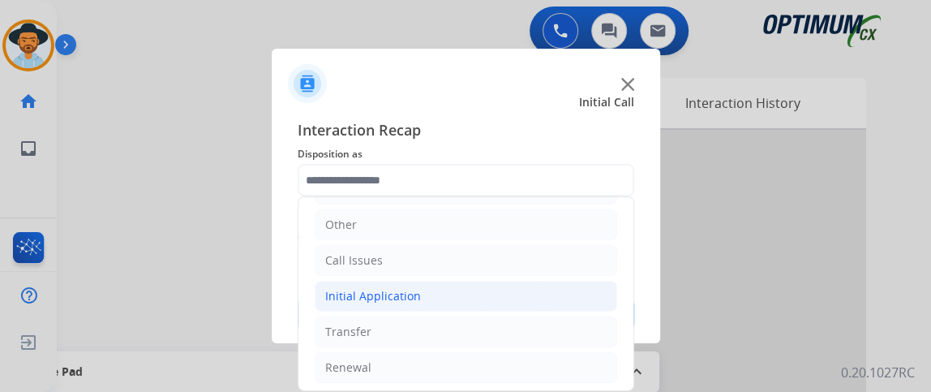
click at [497, 290] on li "Initial Application" at bounding box center [466, 296] width 303 height 31
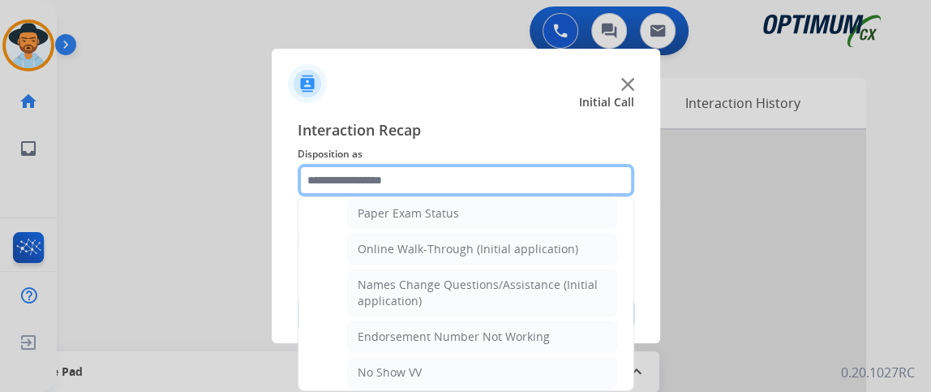
scroll to position [307, 0]
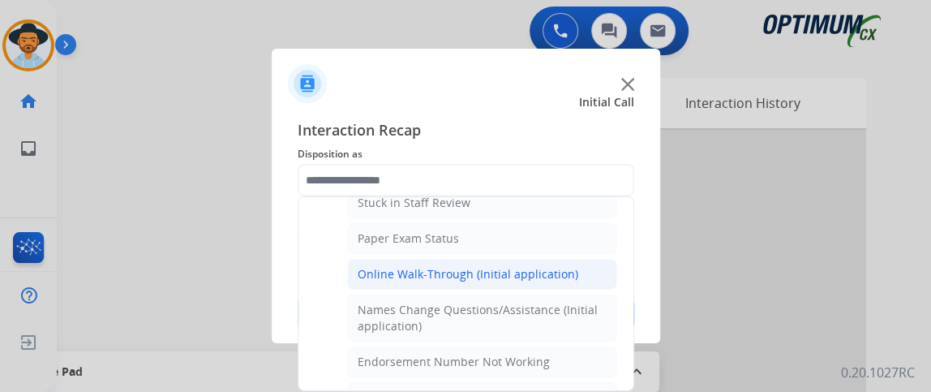
click at [572, 273] on li "Online Walk-Through (Initial application)" at bounding box center [482, 274] width 270 height 31
type input "**********"
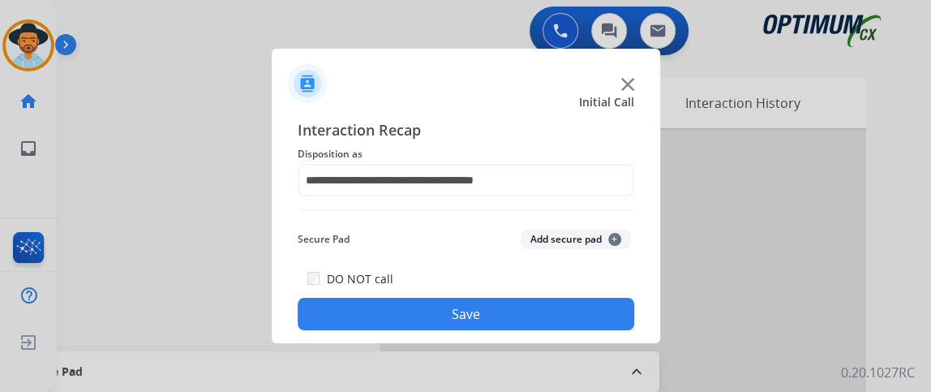
click at [557, 343] on div at bounding box center [465, 196] width 931 height 392
click at [553, 310] on button "Save" at bounding box center [466, 314] width 337 height 32
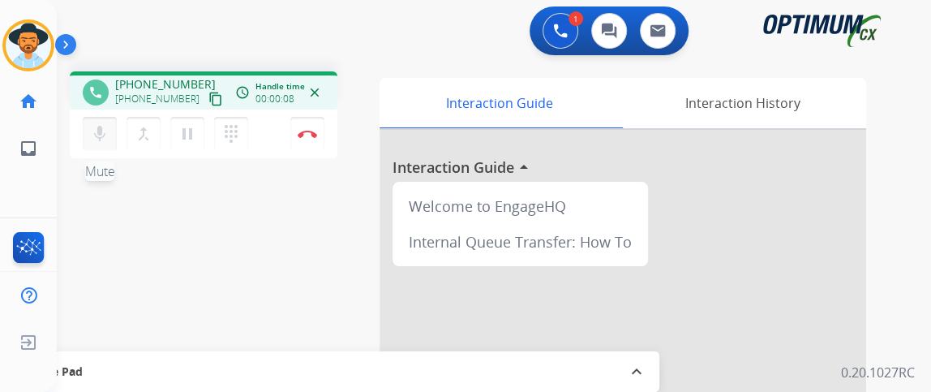
click at [113, 126] on button "mic Mute" at bounding box center [100, 134] width 34 height 34
click at [98, 127] on mat-icon "mic_off" at bounding box center [99, 133] width 19 height 19
click at [115, 137] on button "mic Mute" at bounding box center [100, 134] width 34 height 34
click at [208, 99] on mat-icon "content_copy" at bounding box center [215, 99] width 15 height 15
click at [106, 121] on button "mic_off Mute" at bounding box center [100, 134] width 34 height 34
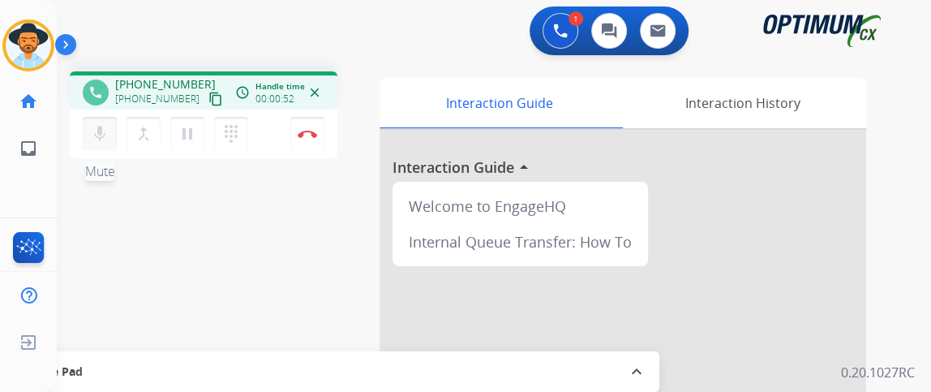
click at [106, 121] on button "mic Mute" at bounding box center [100, 134] width 34 height 34
click at [110, 130] on button "mic_off Mute" at bounding box center [100, 134] width 34 height 34
click at [110, 130] on button "mic Mute" at bounding box center [100, 134] width 34 height 34
click at [110, 130] on button "mic_off Mute" at bounding box center [100, 134] width 34 height 34
click at [98, 136] on mat-icon "mic" at bounding box center [99, 133] width 19 height 19
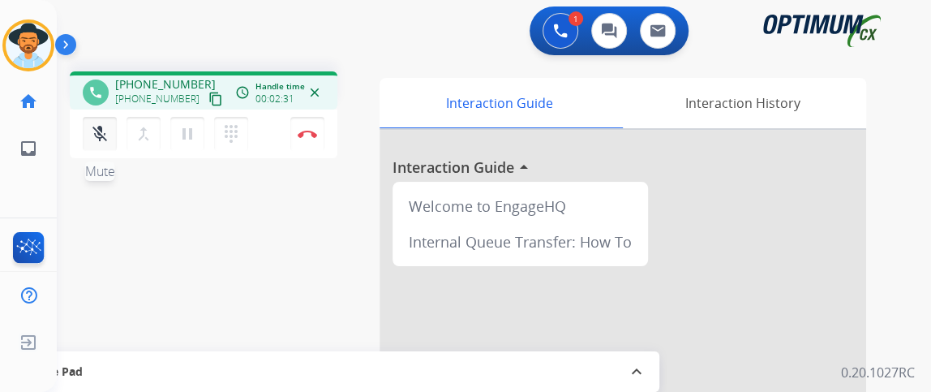
click at [100, 144] on button "mic_off Mute" at bounding box center [100, 134] width 34 height 34
click at [100, 122] on button "mic Mute" at bounding box center [100, 134] width 34 height 34
click at [100, 122] on button "mic_off Mute" at bounding box center [100, 134] width 34 height 34
click at [100, 122] on button "mic Mute" at bounding box center [100, 134] width 34 height 34
click at [98, 131] on mat-icon "mic_off" at bounding box center [99, 133] width 19 height 19
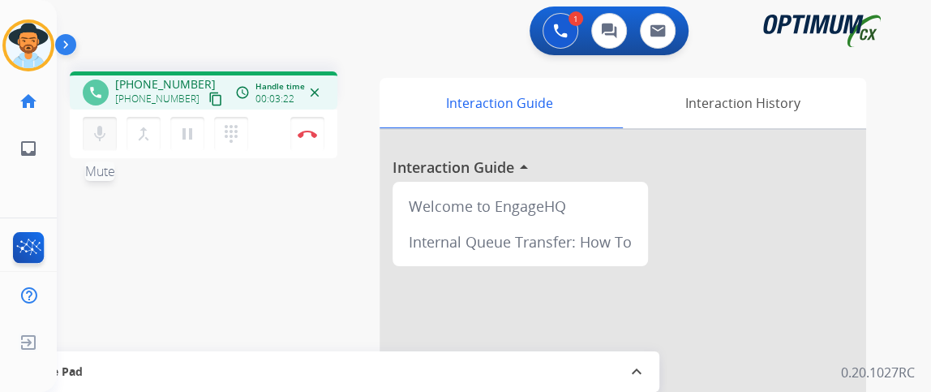
click at [97, 145] on button "mic Mute" at bounding box center [100, 134] width 34 height 34
click at [97, 145] on button "mic_off Mute" at bounding box center [100, 134] width 34 height 34
click at [108, 135] on mat-icon "mic" at bounding box center [99, 133] width 19 height 19
click at [108, 133] on mat-icon "mic_off" at bounding box center [99, 133] width 19 height 19
click at [115, 127] on button "mic Mute" at bounding box center [100, 134] width 34 height 34
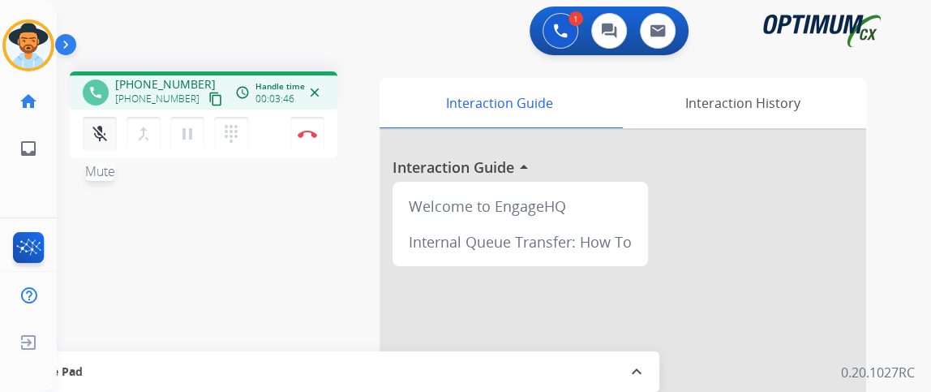
click at [115, 127] on button "mic_off Mute" at bounding box center [100, 134] width 34 height 34
click at [105, 145] on button "mic Mute" at bounding box center [100, 134] width 34 height 34
click at [105, 145] on button "mic_off Mute" at bounding box center [100, 134] width 34 height 34
click at [296, 127] on button "Disconnect" at bounding box center [307, 134] width 34 height 34
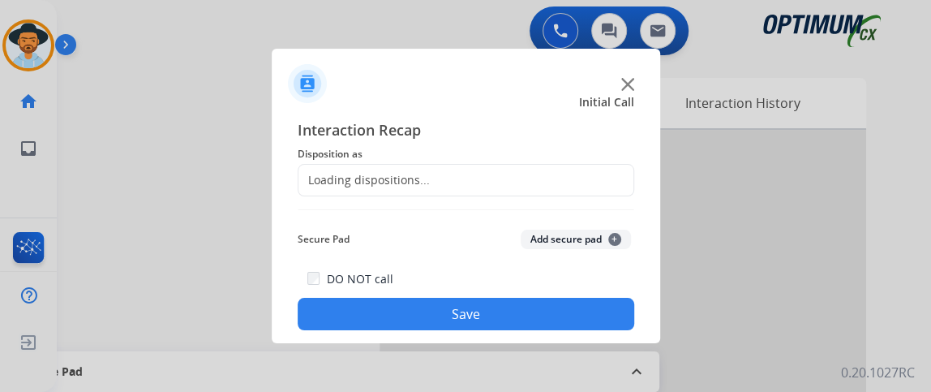
click at [393, 167] on div "Loading dispositions..." at bounding box center [466, 180] width 337 height 32
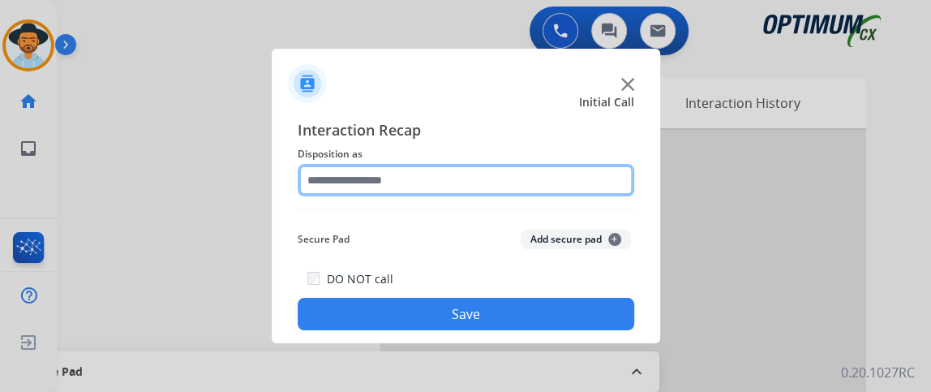
click at [402, 178] on input "text" at bounding box center [466, 180] width 337 height 32
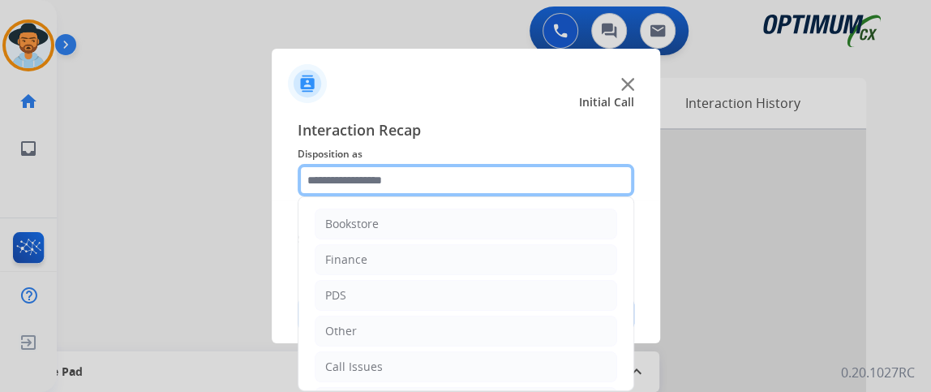
scroll to position [106, 0]
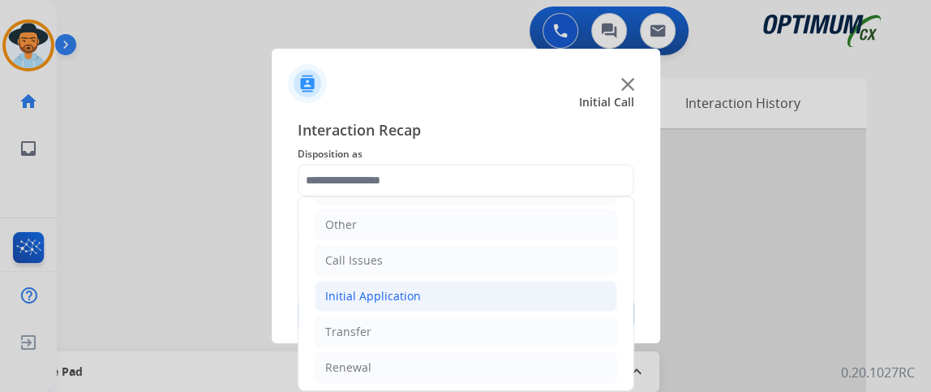
click at [527, 290] on li "Initial Application" at bounding box center [466, 296] width 303 height 31
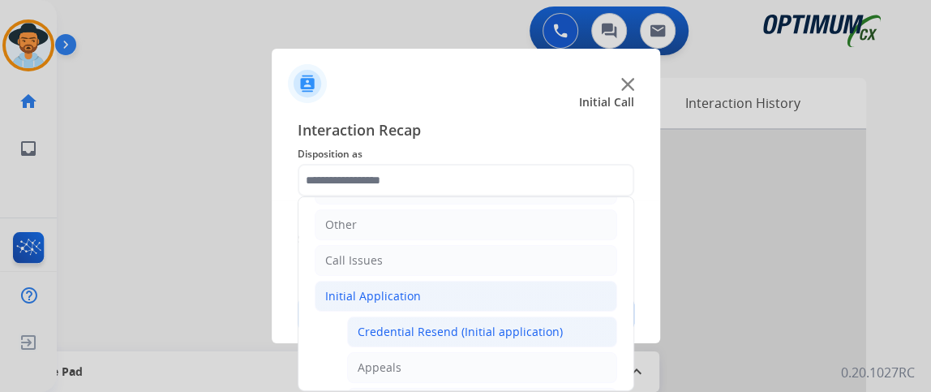
click at [514, 332] on div "Credential Resend (Initial application)" at bounding box center [460, 332] width 205 height 16
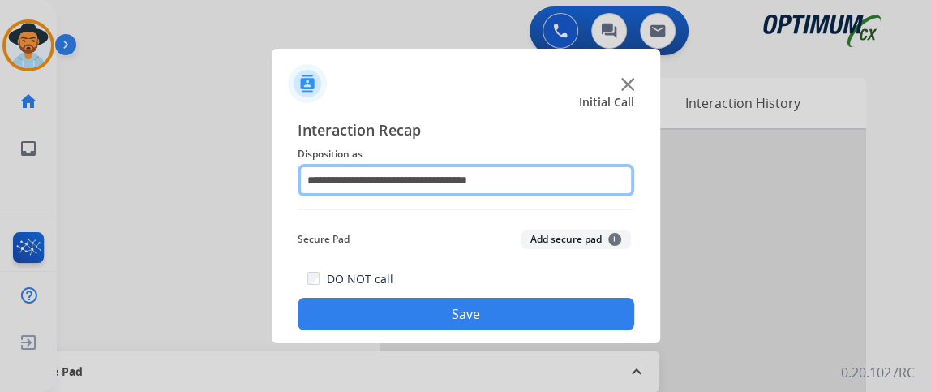
click at [565, 179] on input "**********" at bounding box center [466, 180] width 337 height 32
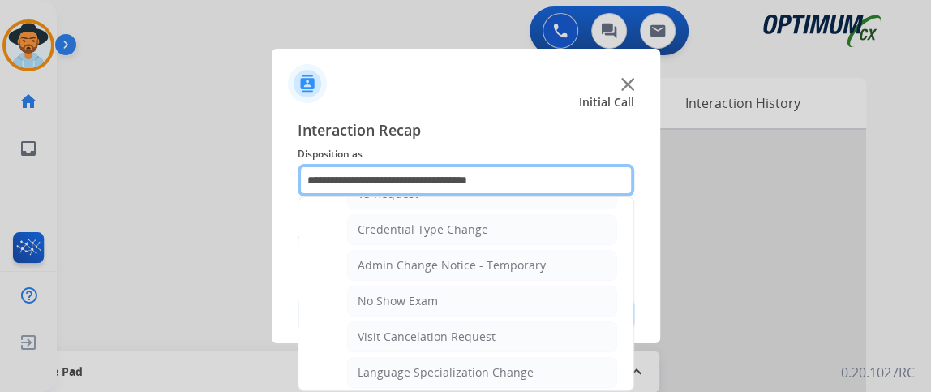
scroll to position [967, 0]
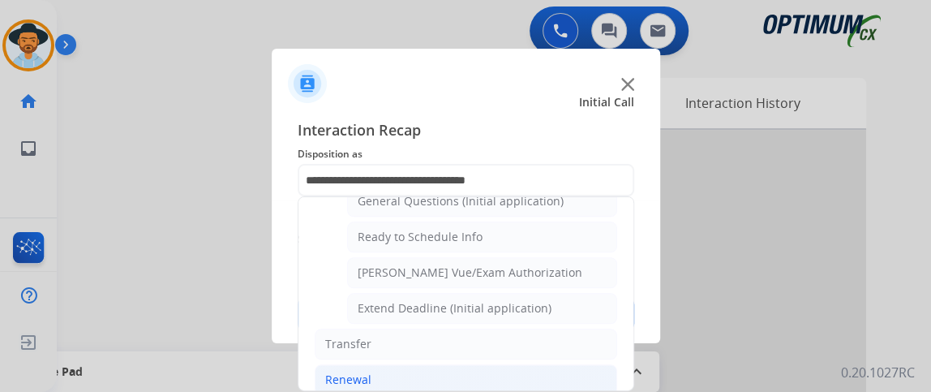
click at [560, 371] on li "Renewal" at bounding box center [466, 379] width 303 height 31
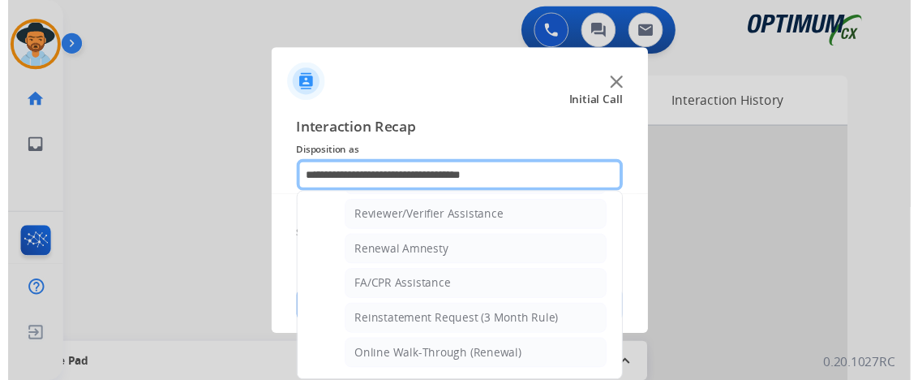
scroll to position [615, 0]
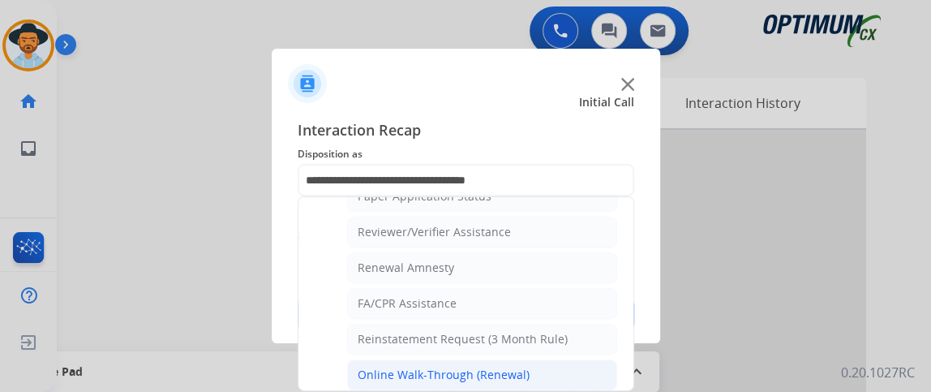
click at [578, 359] on li "Online Walk-Through (Renewal)" at bounding box center [482, 374] width 270 height 31
type input "**********"
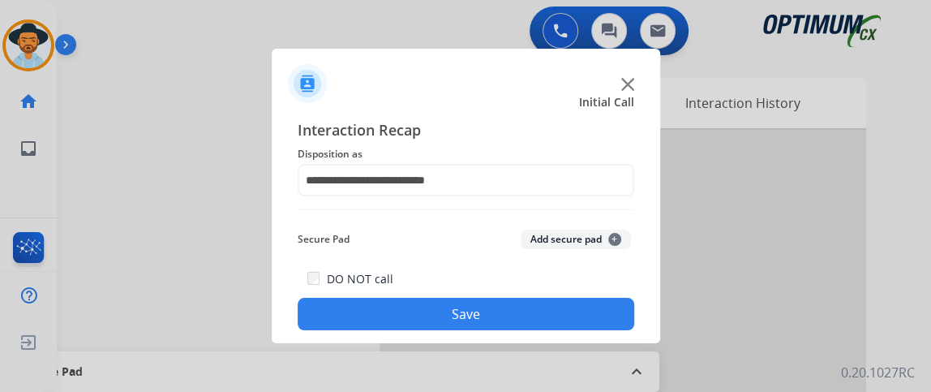
click at [571, 329] on button "Save" at bounding box center [466, 314] width 337 height 32
